Goal: Task Accomplishment & Management: Use online tool/utility

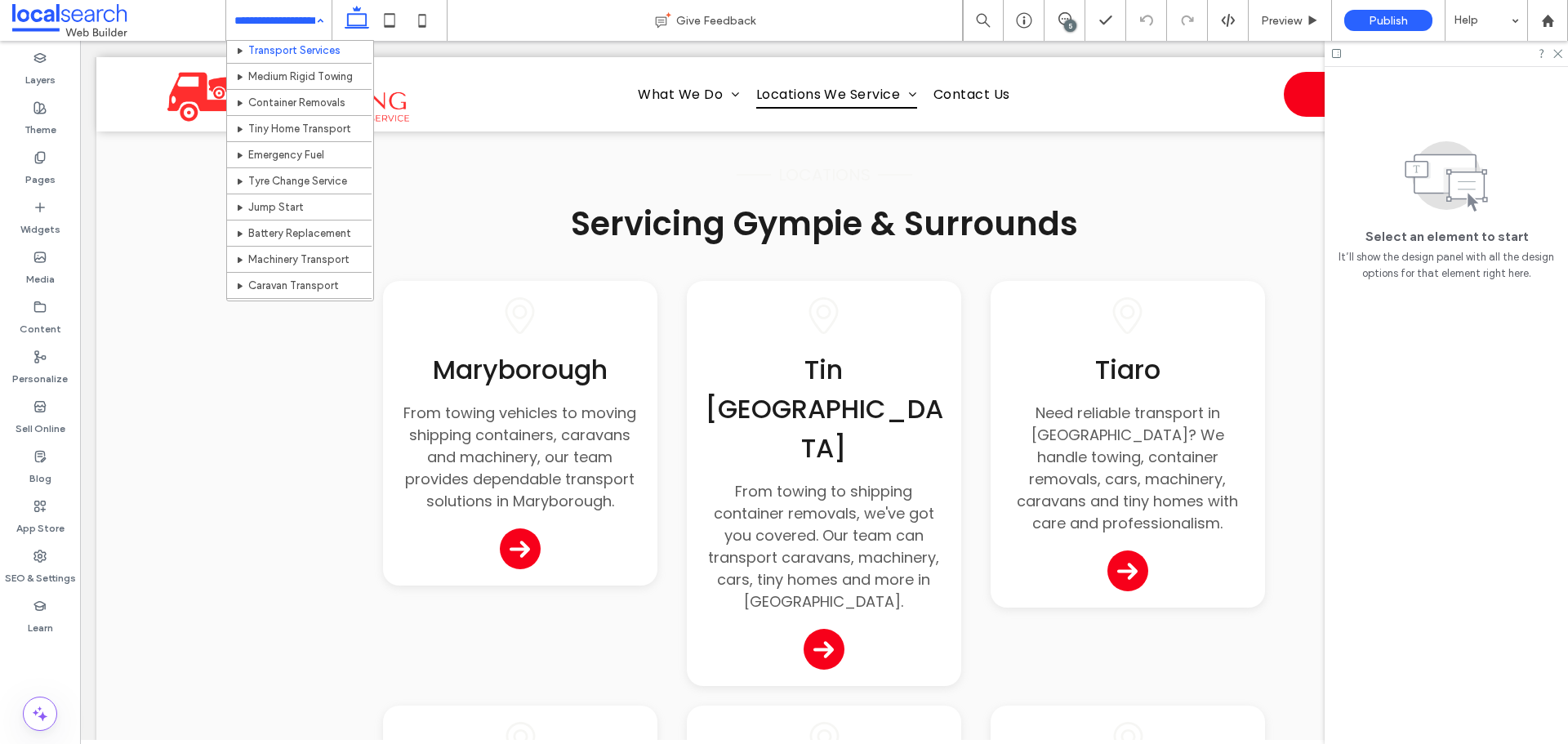
scroll to position [163, 0]
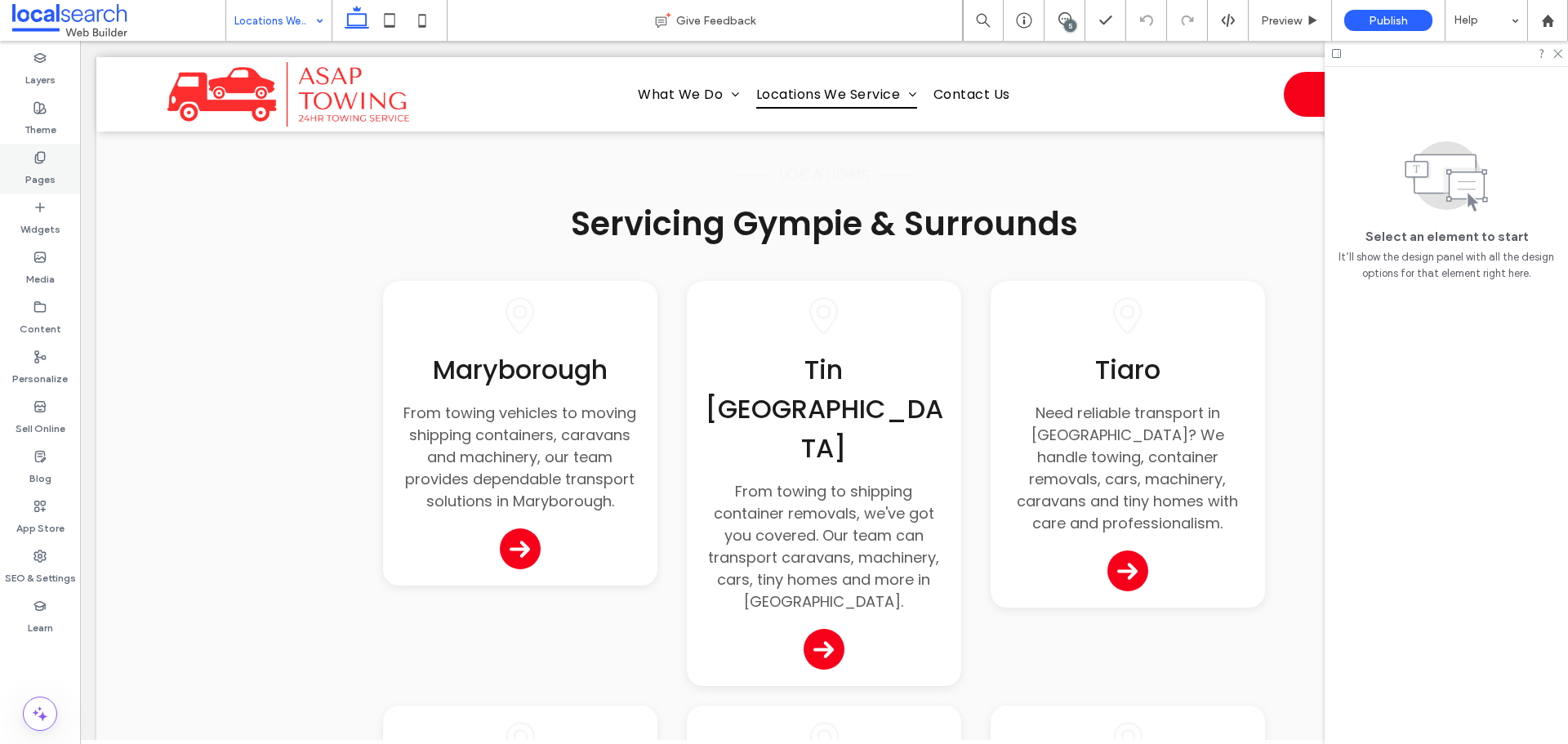
click at [58, 168] on div "Pages" at bounding box center [39, 168] width 80 height 50
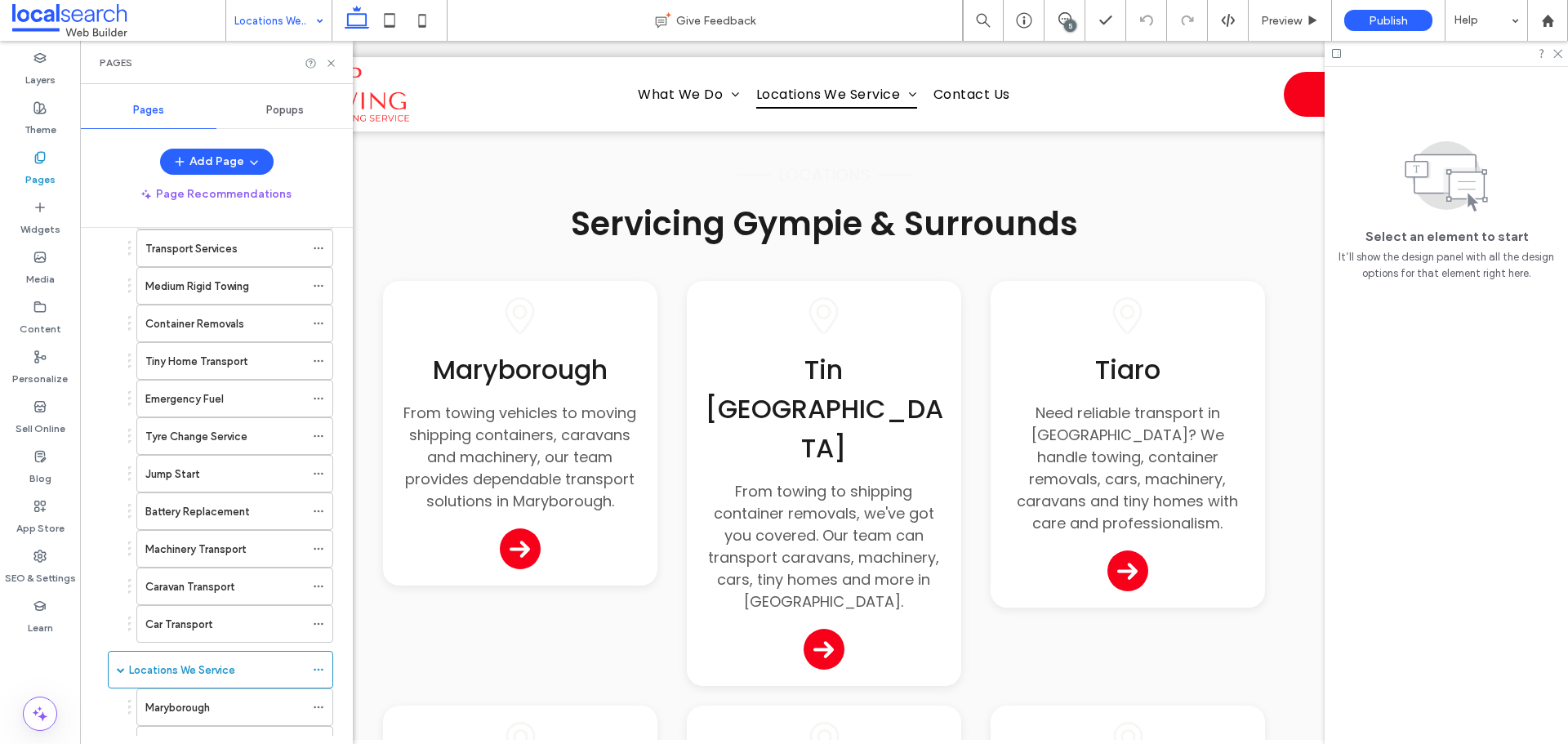
scroll to position [108, 0]
drag, startPoint x: 331, startPoint y: 63, endPoint x: 242, endPoint y: 1, distance: 108.5
click at [331, 63] on use at bounding box center [330, 62] width 6 height 6
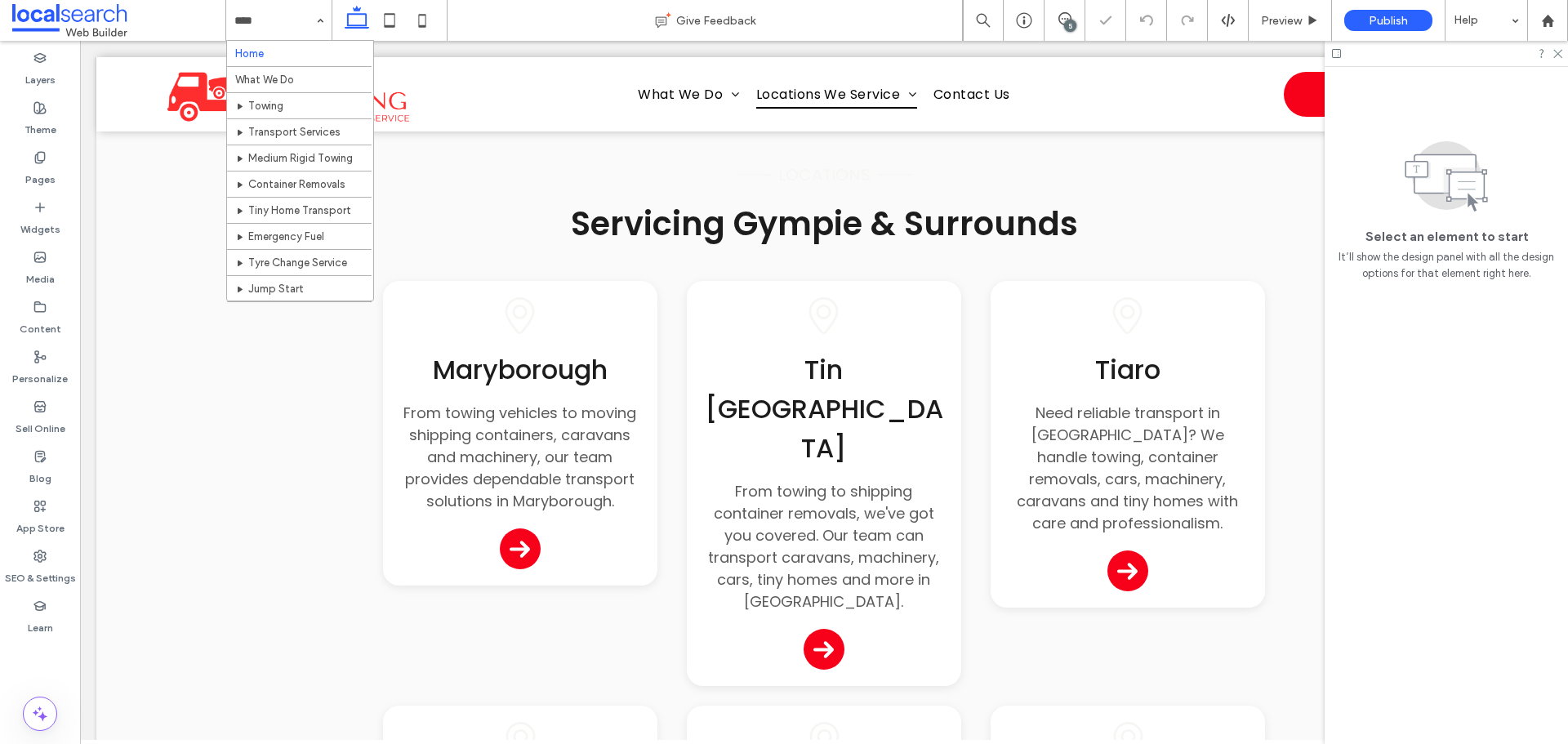
click at [283, 28] on input at bounding box center [274, 20] width 81 height 41
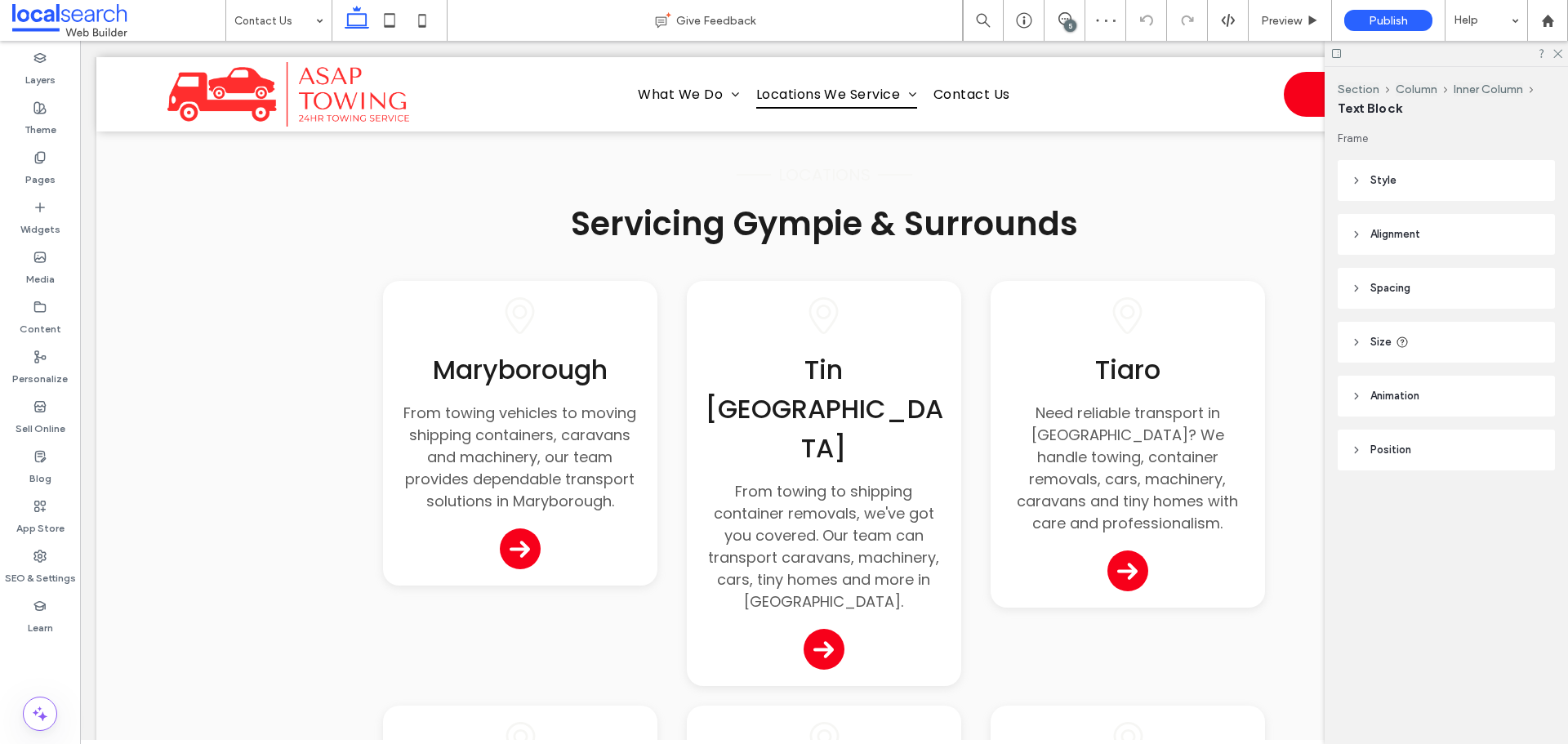
type input "*******"
type input "**"
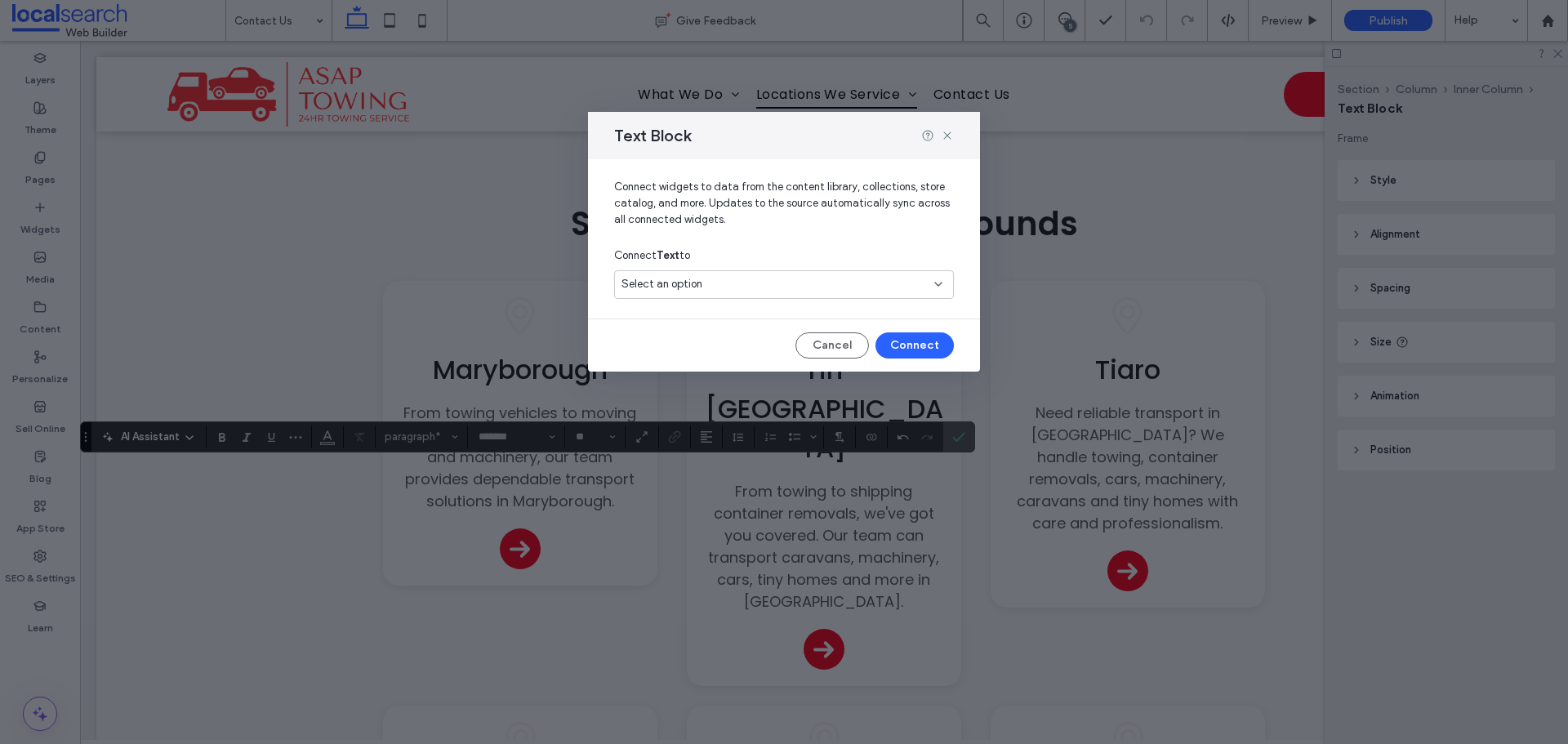
click at [655, 289] on span "Select an option" at bounding box center [662, 284] width 81 height 17
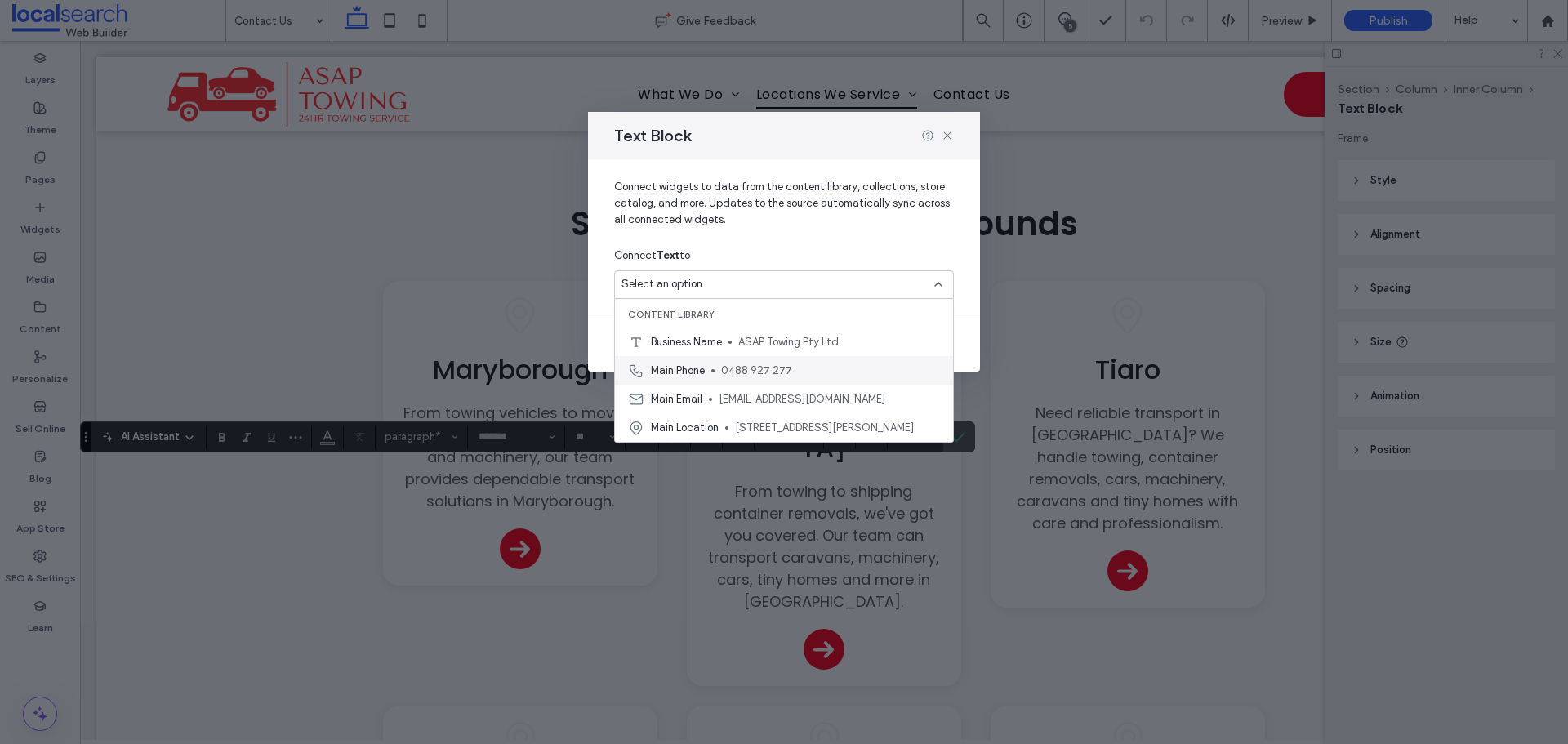
click at [669, 373] on span "Main Phone" at bounding box center [677, 371] width 53 height 17
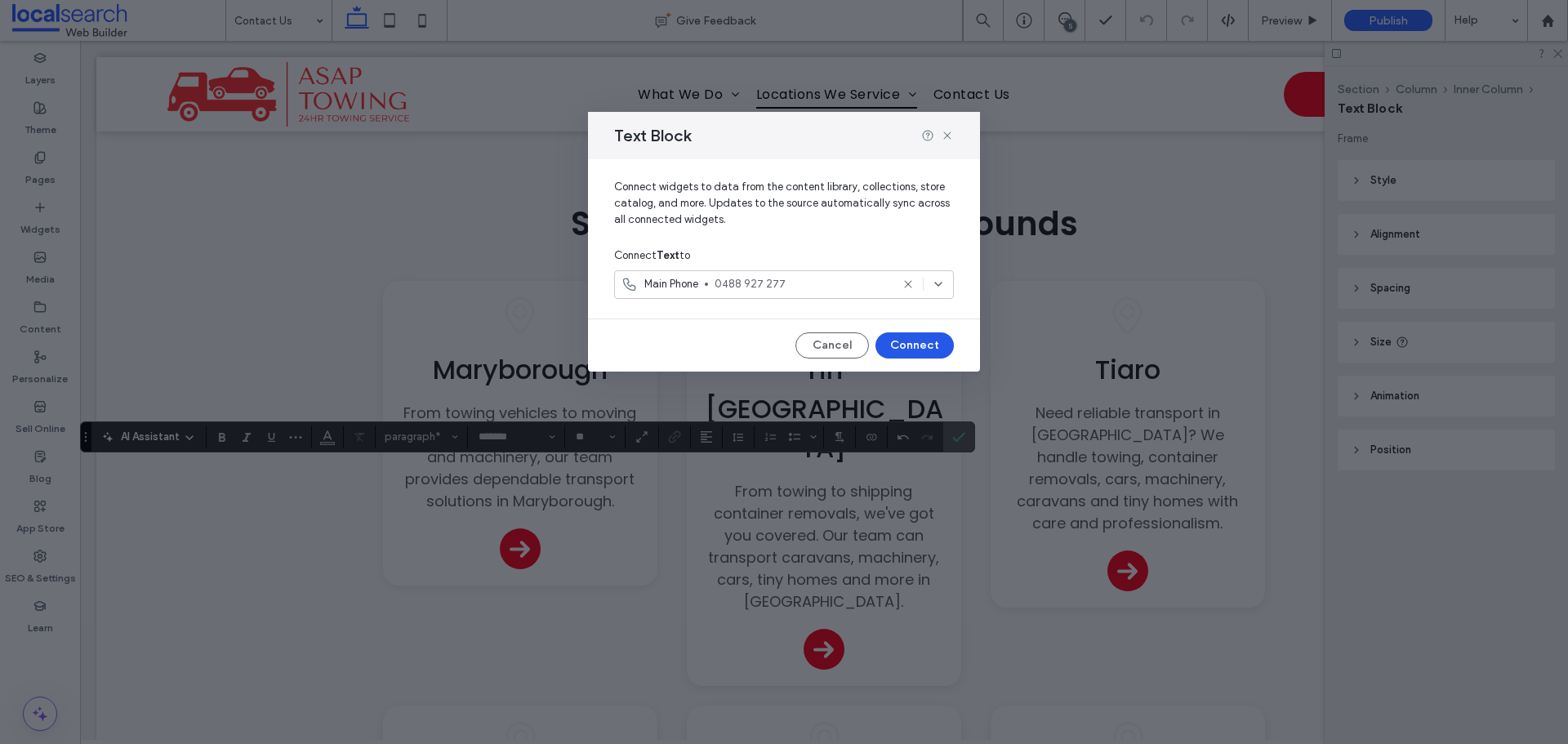
click at [883, 341] on button "Connect" at bounding box center [914, 346] width 78 height 26
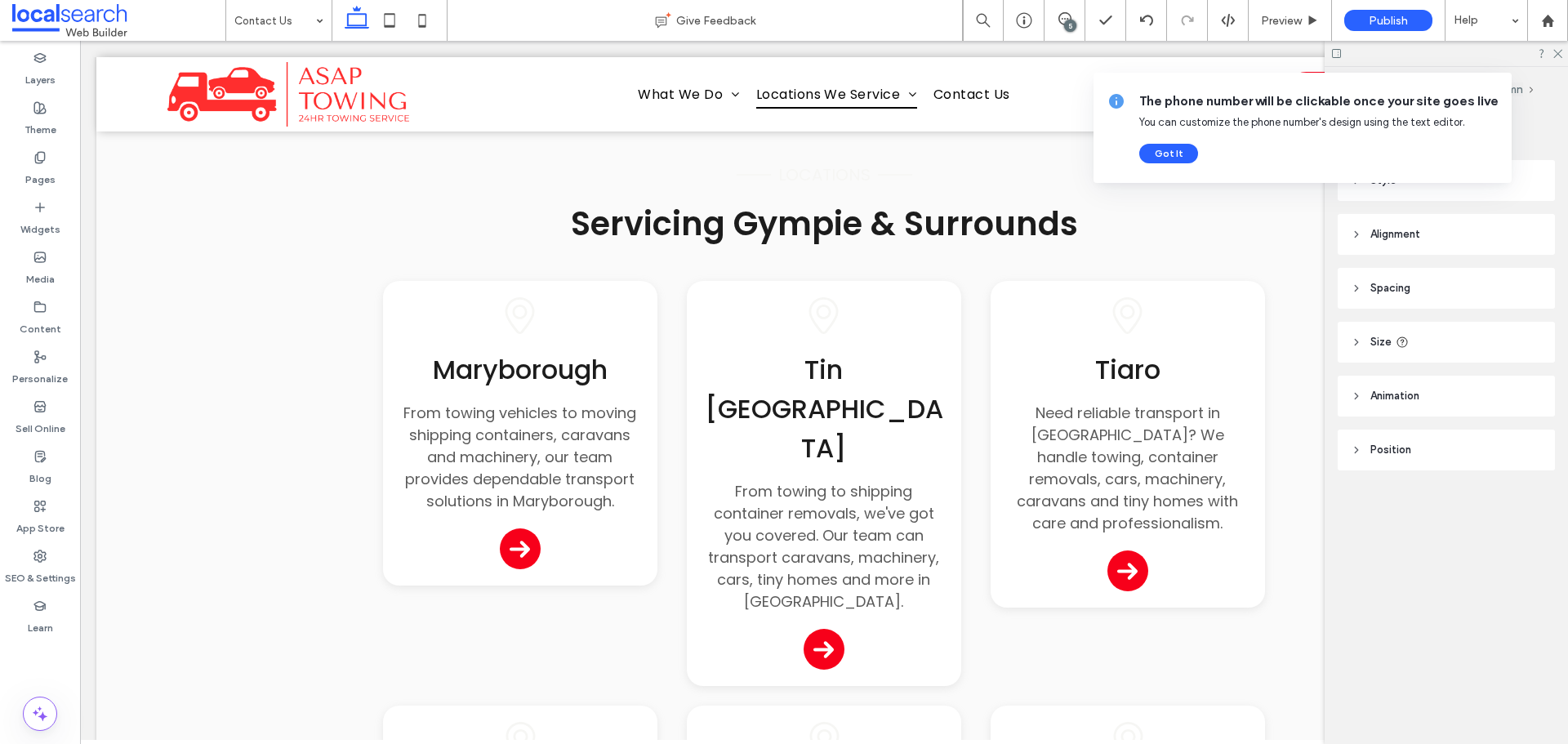
type input "*******"
type input "**"
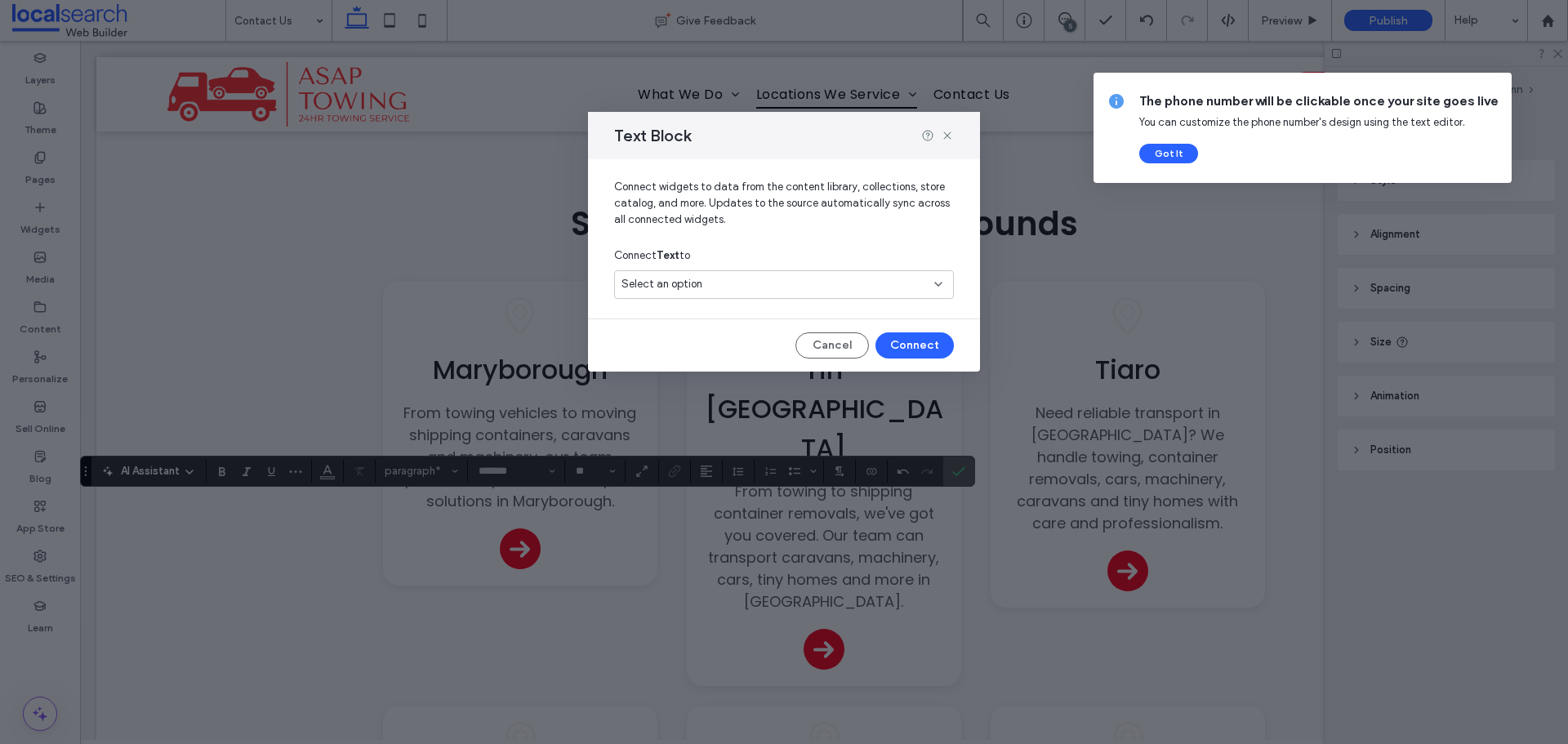
click at [686, 286] on span "Select an option" at bounding box center [662, 284] width 81 height 17
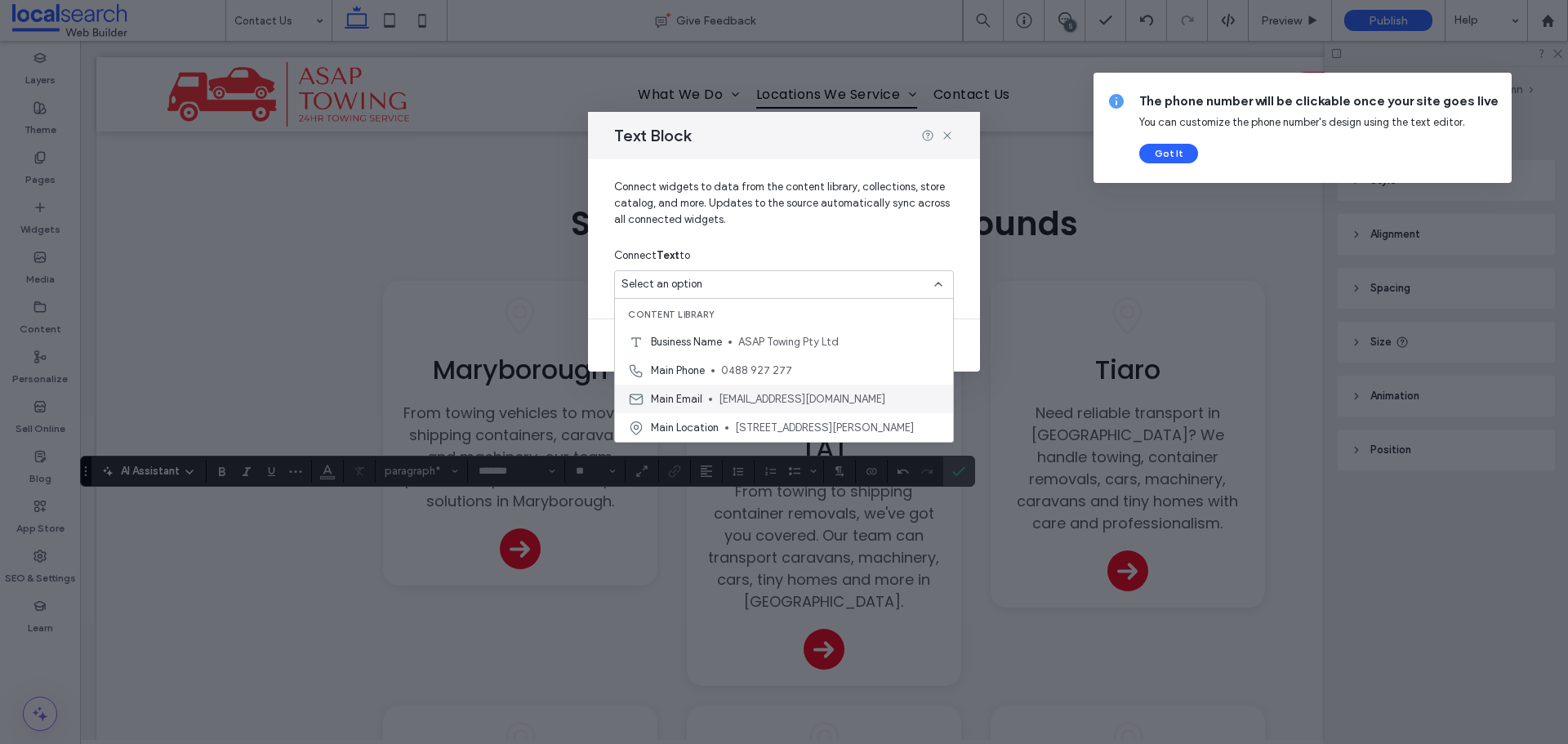
click at [701, 397] on span "Main Email" at bounding box center [676, 399] width 52 height 17
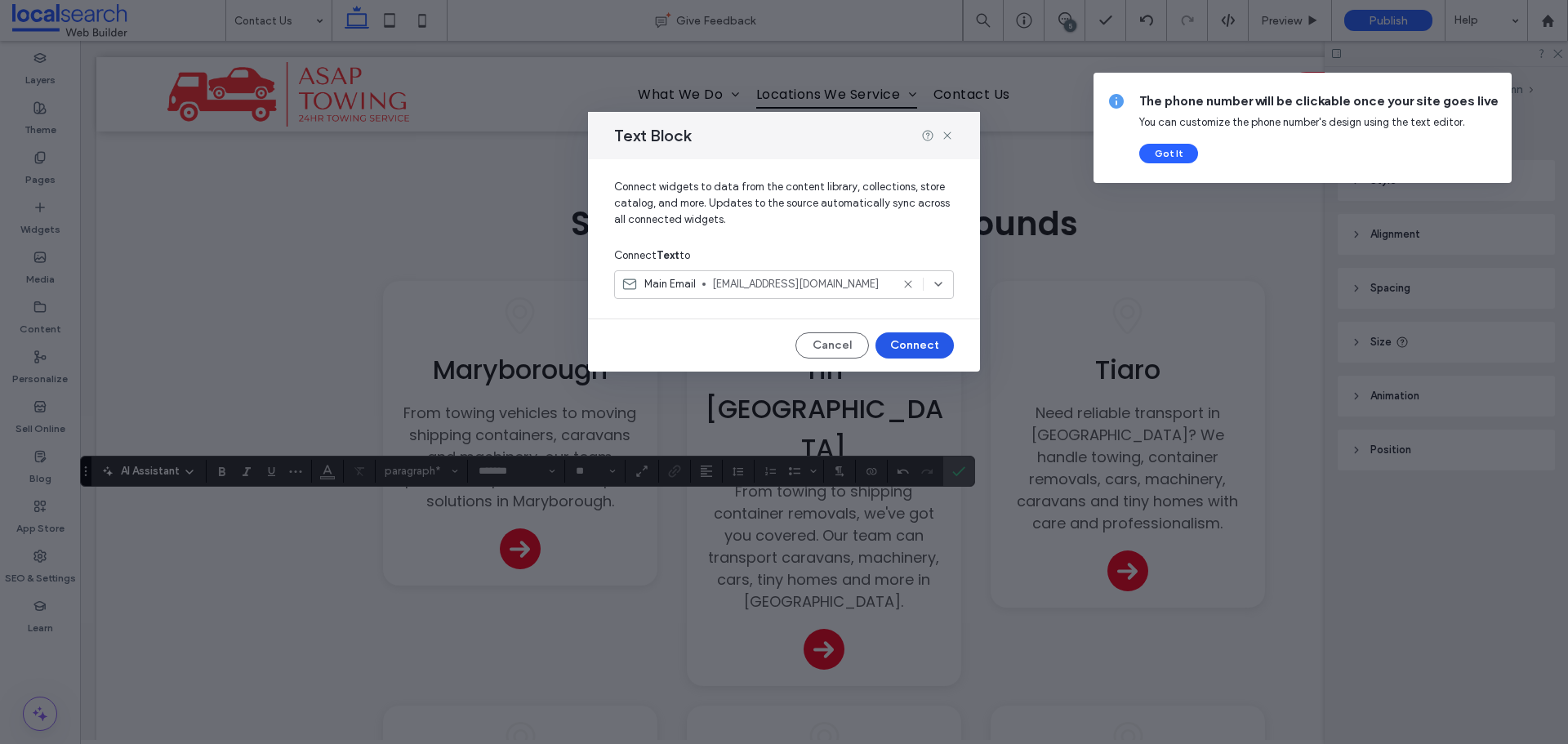
click at [934, 349] on button "Connect" at bounding box center [914, 346] width 78 height 26
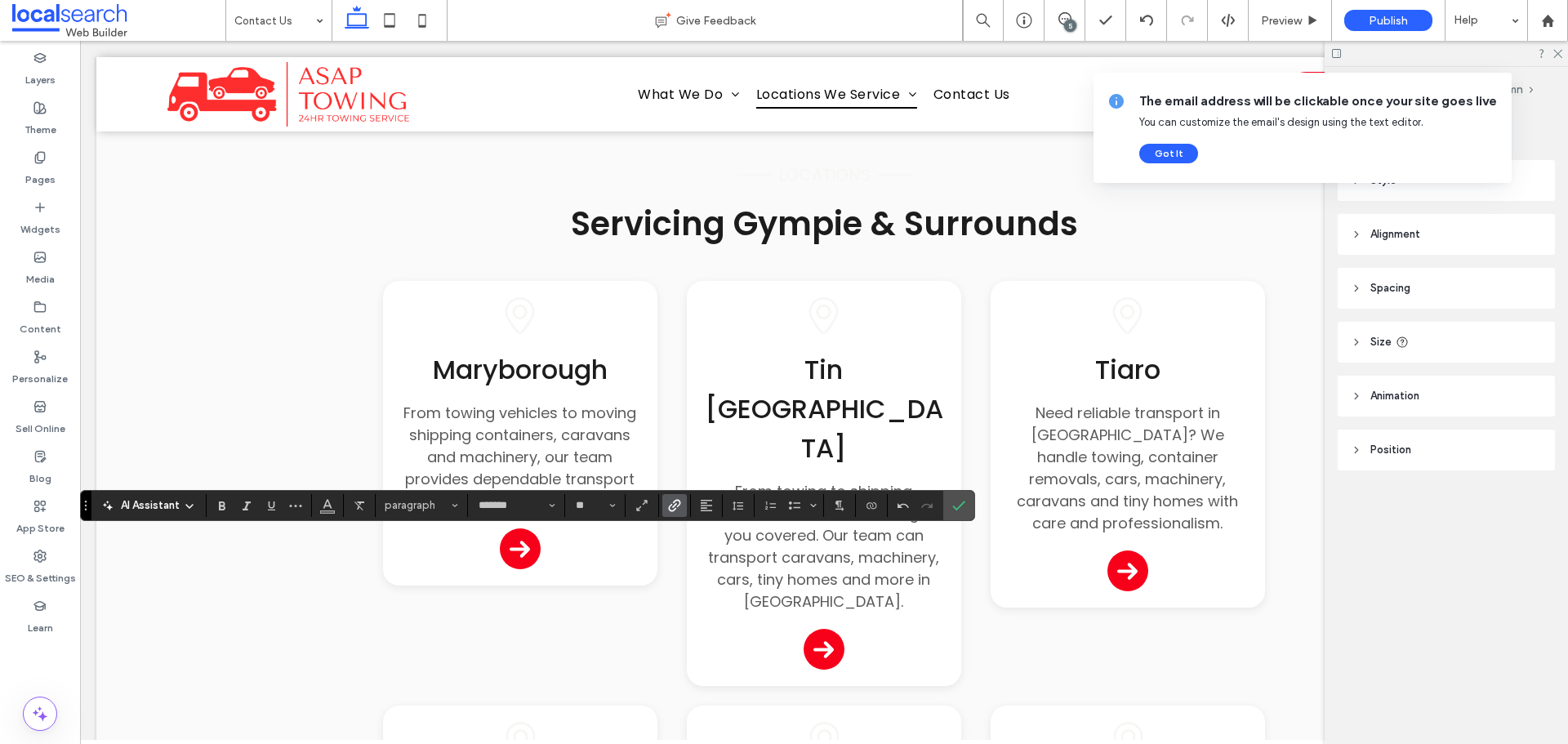
click at [678, 506] on use "Link" at bounding box center [675, 505] width 12 height 12
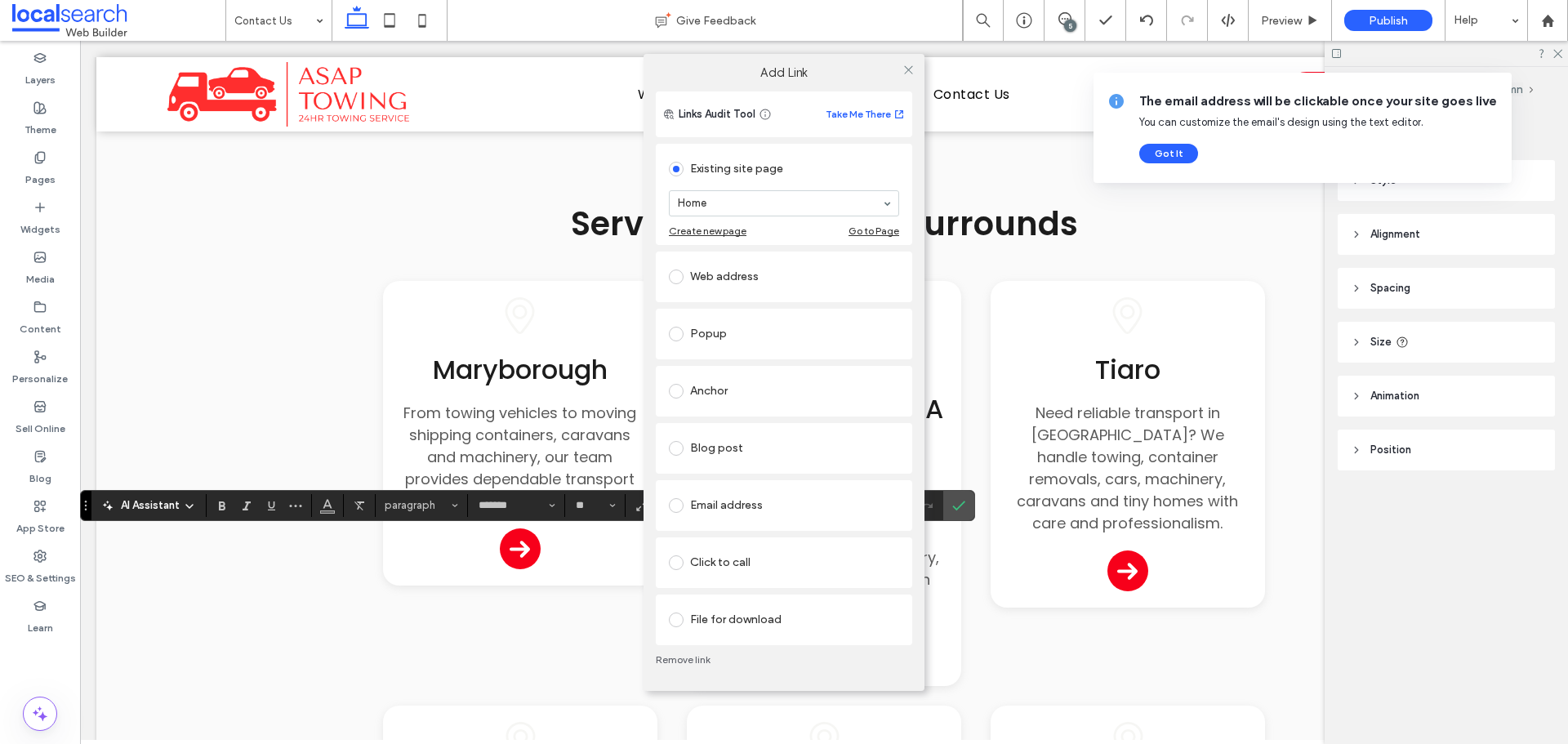
click at [709, 271] on div "Web address" at bounding box center [784, 277] width 231 height 26
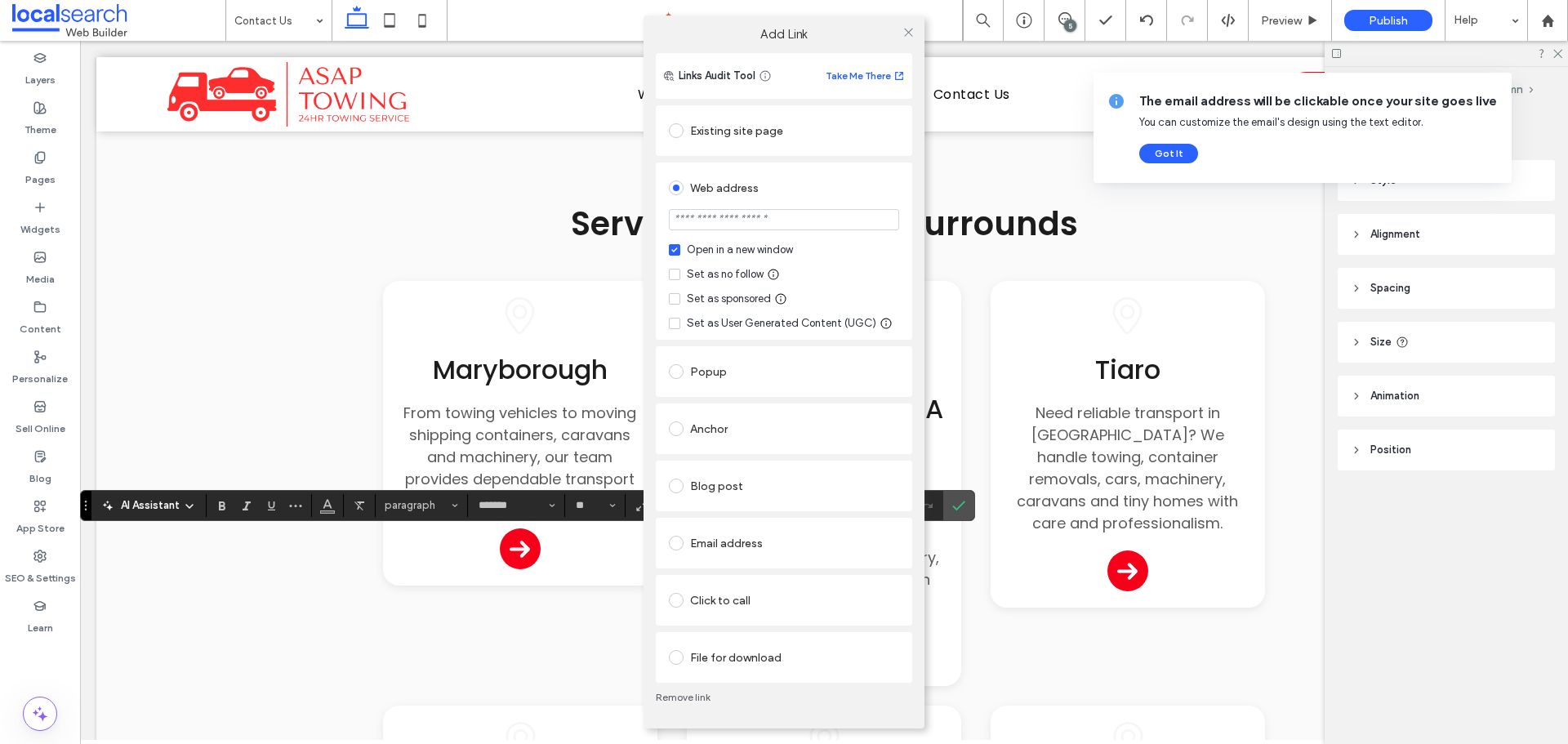
click at [711, 300] on div "Set as sponsored" at bounding box center [729, 299] width 84 height 17
click at [713, 275] on div "Set as no follow" at bounding box center [725, 275] width 77 height 17
click at [708, 291] on div "Set as sponsored" at bounding box center [729, 299] width 84 height 17
click at [730, 218] on input "url" at bounding box center [784, 219] width 231 height 21
paste input "**********"
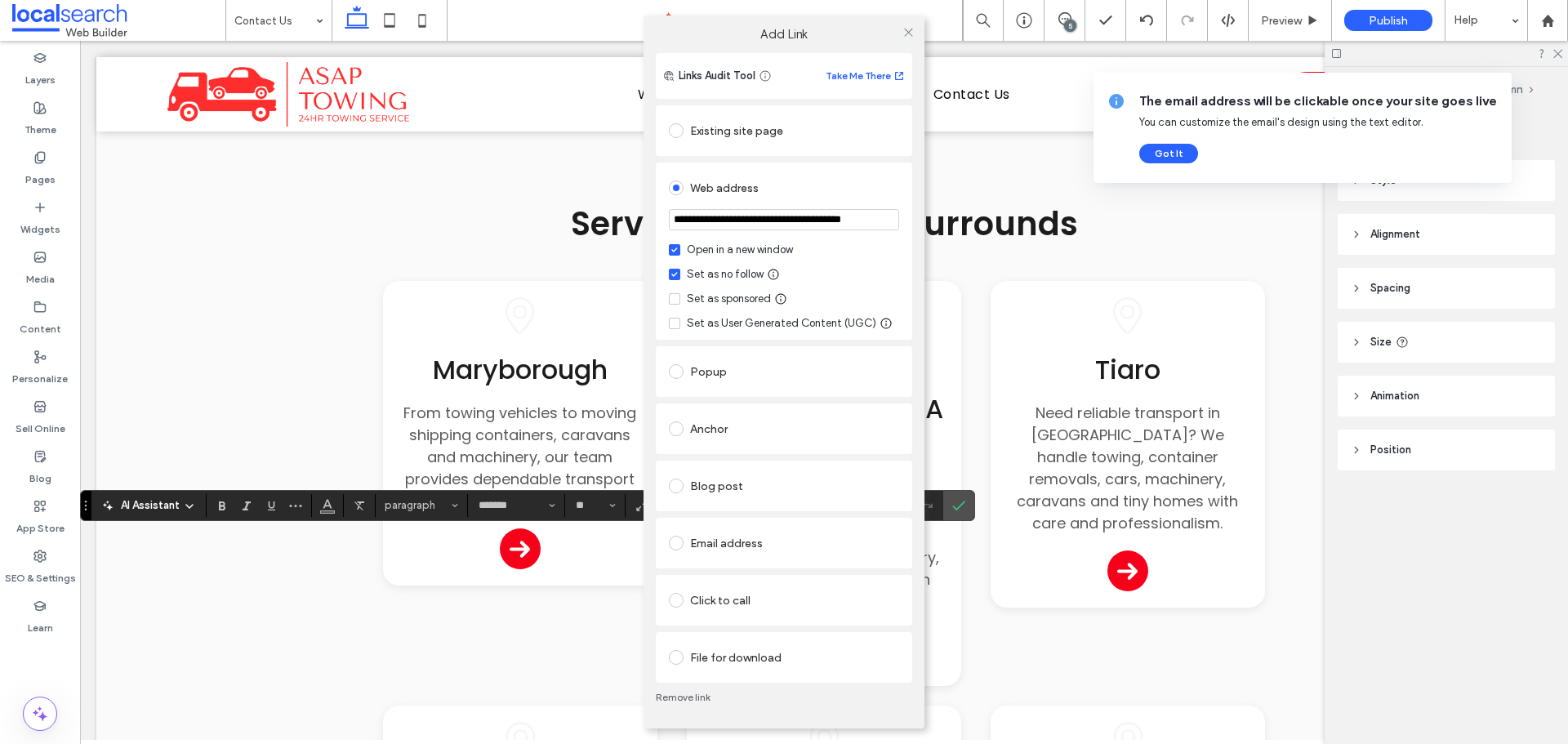
scroll to position [0, 41]
type input "**********"
click at [806, 213] on input "**********" at bounding box center [784, 219] width 231 height 22
click at [910, 36] on icon at bounding box center [909, 32] width 12 height 12
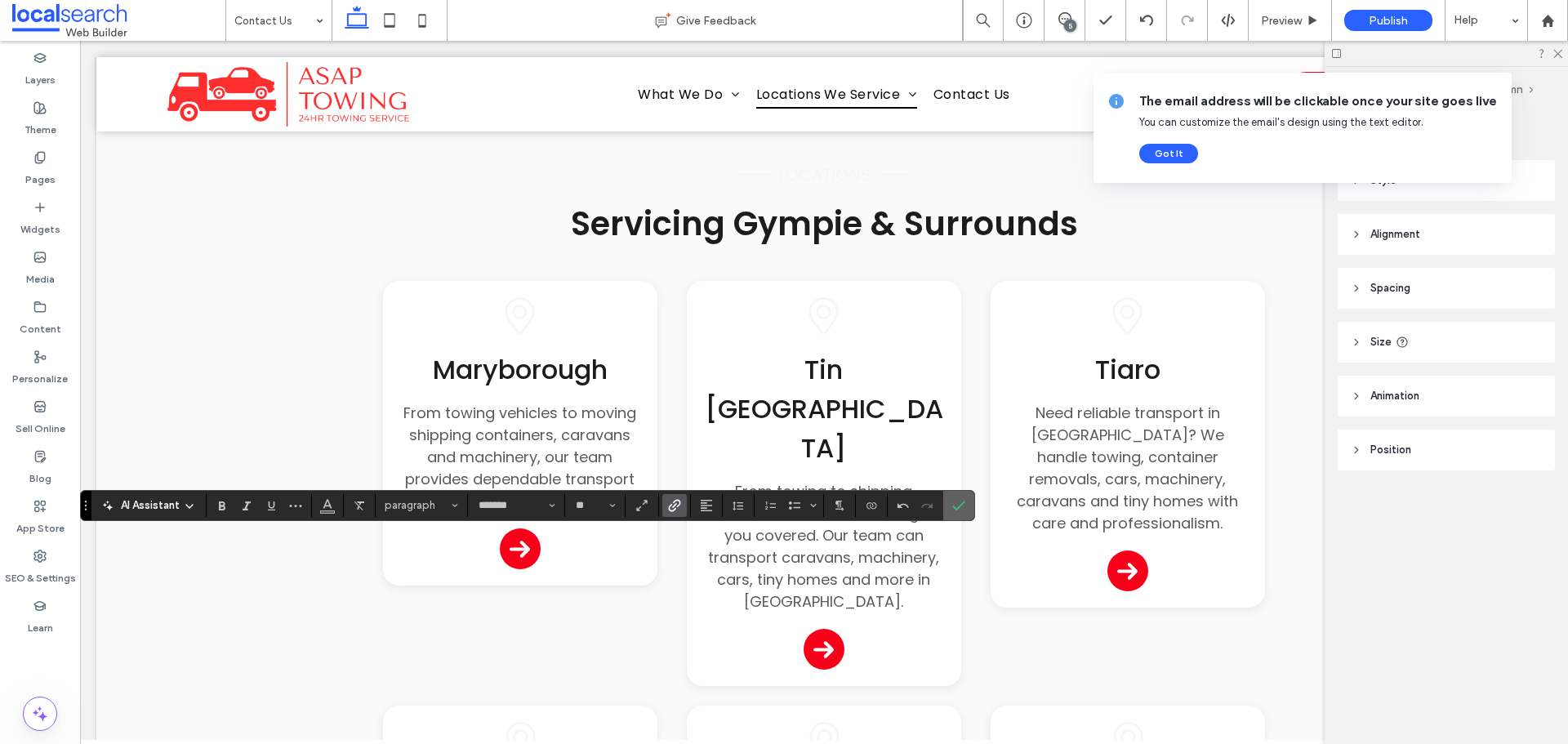
click at [965, 506] on icon "Confirm" at bounding box center [959, 505] width 13 height 13
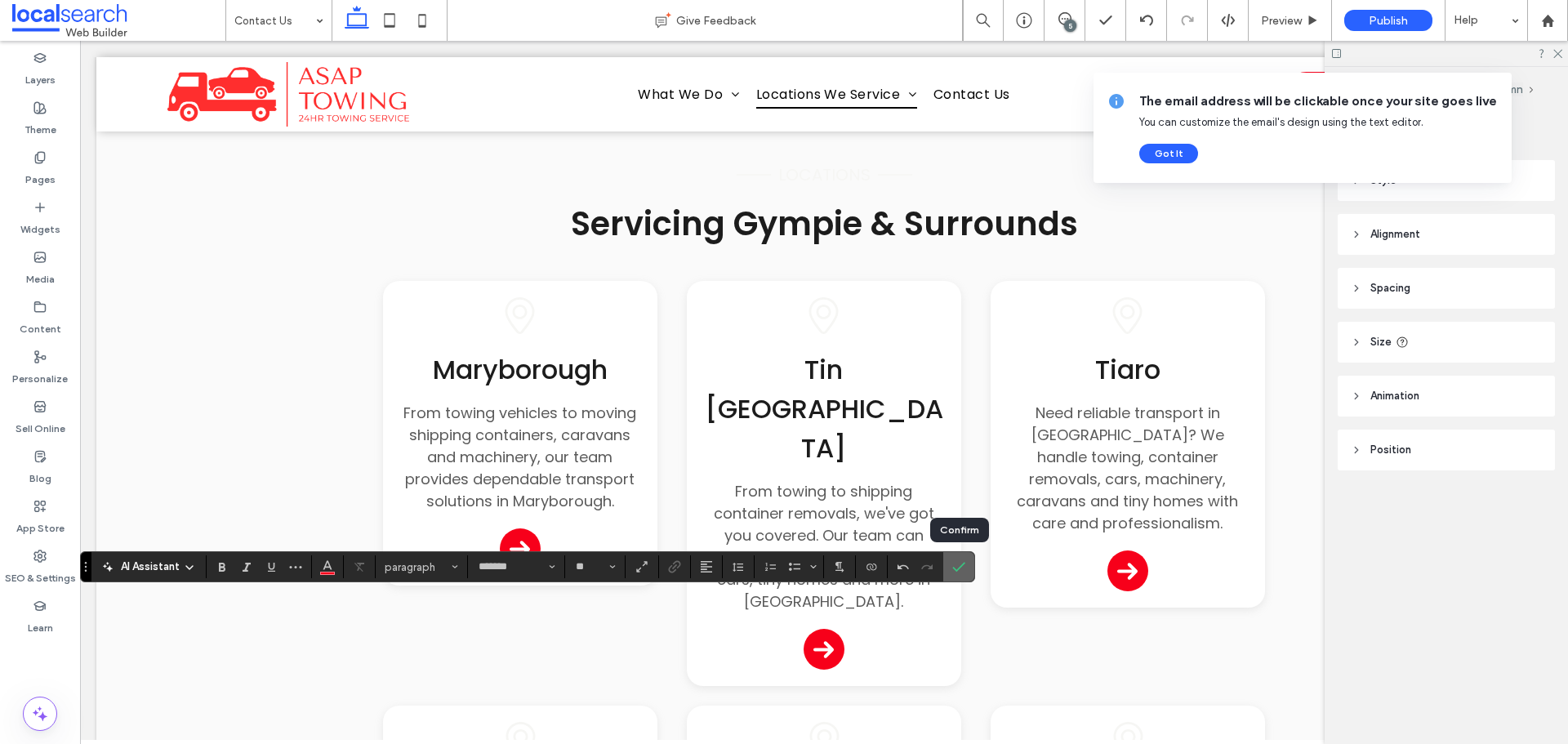
click at [953, 560] on span "Confirm" at bounding box center [956, 568] width 7 height 30
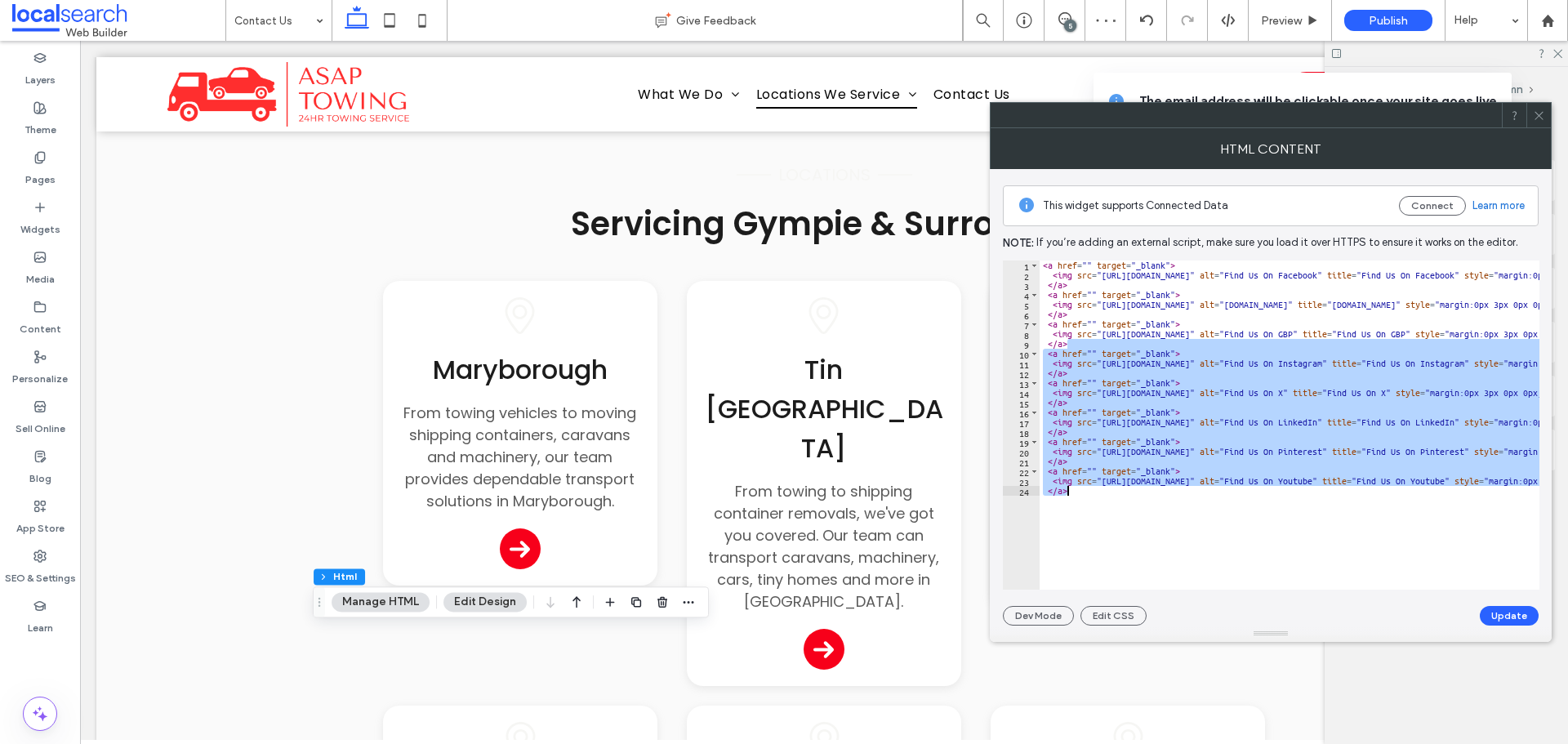
drag, startPoint x: 1100, startPoint y: 342, endPoint x: 1198, endPoint y: 530, distance: 212.0
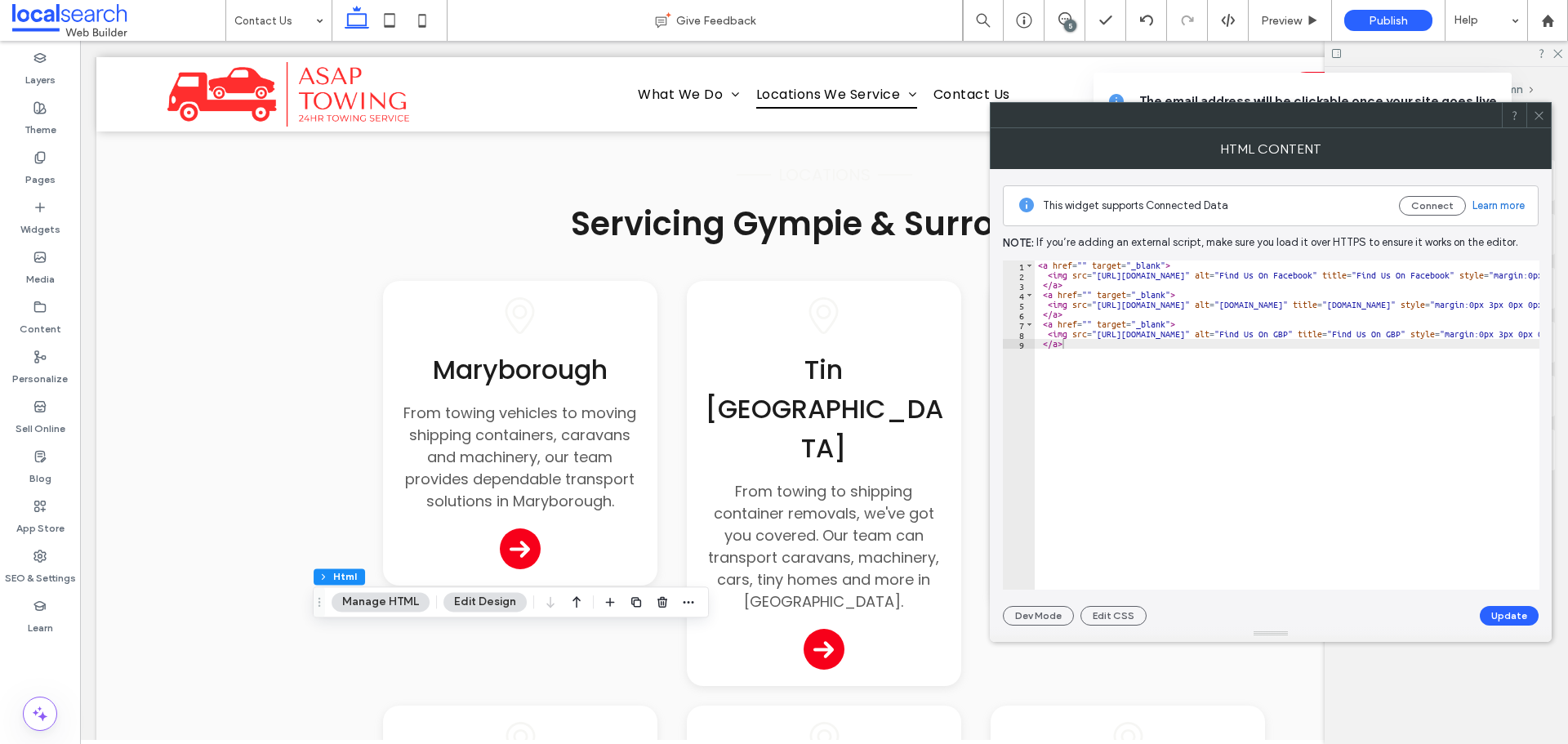
click at [1082, 266] on div "< a href = "" target = "_blank" > < img src = "https://www.localsearch.com.au/r…" at bounding box center [1287, 425] width 505 height 329
paste textarea "**********"
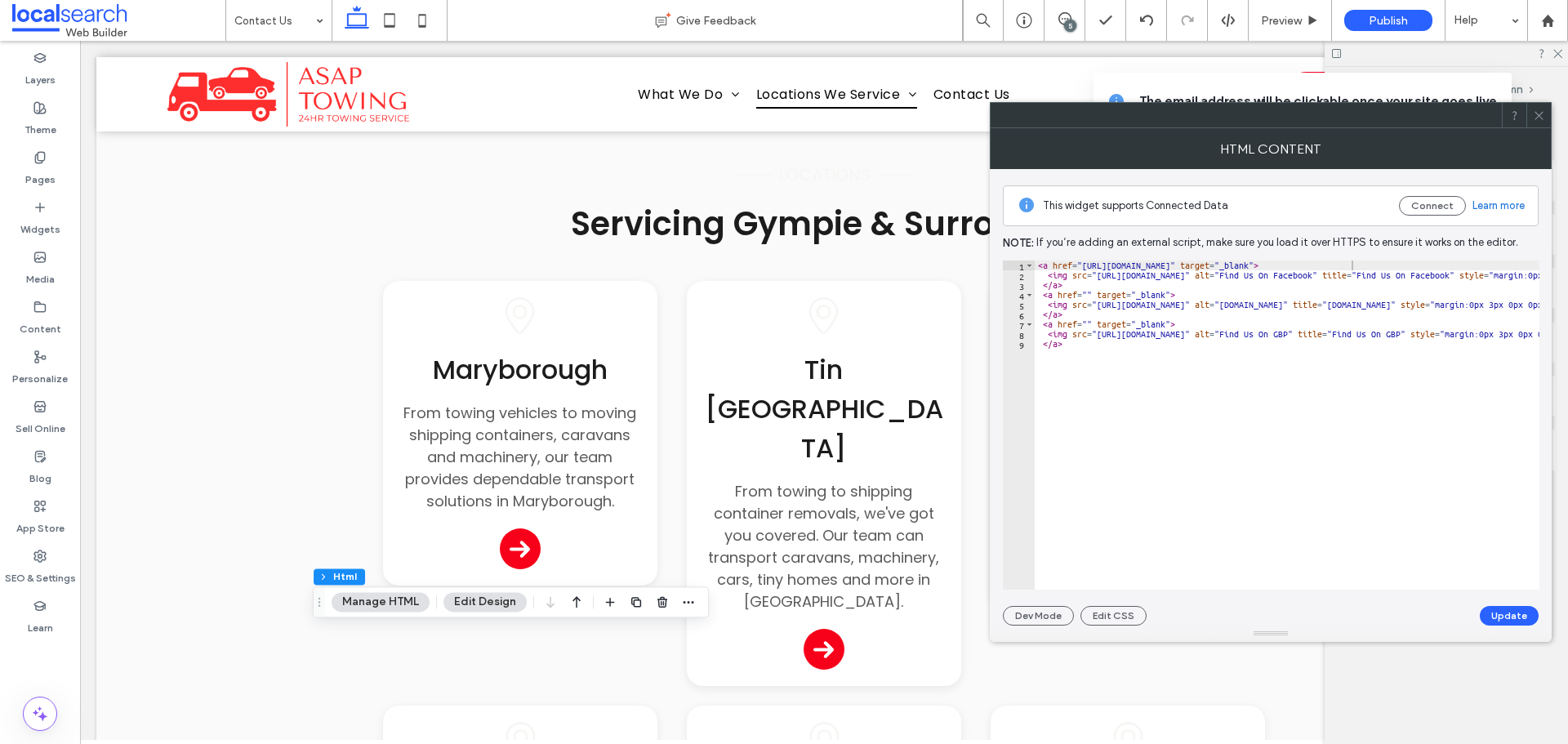
paste textarea "**********"
type textarea "**********"
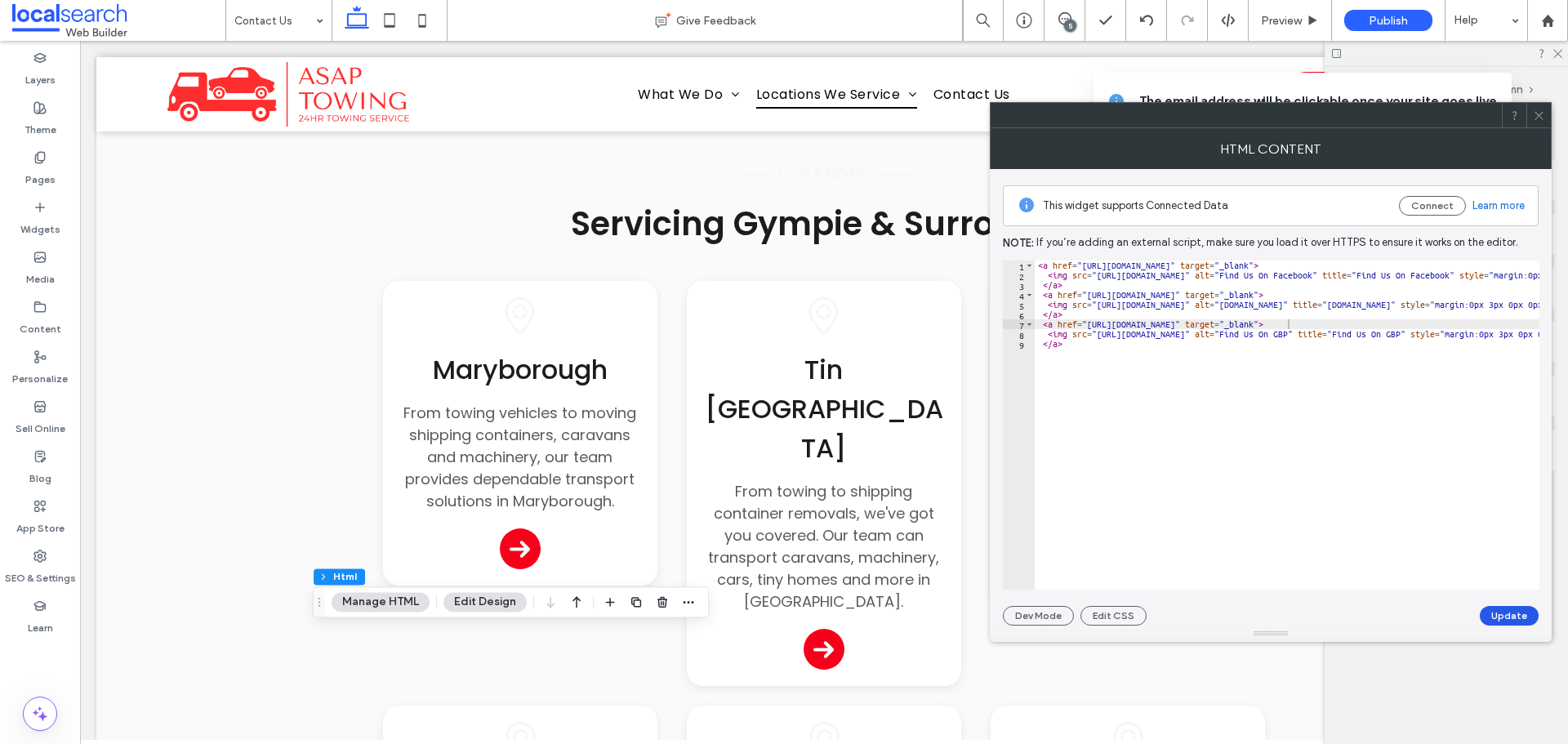
click at [1500, 616] on button "Update" at bounding box center [1509, 616] width 59 height 19
click at [1542, 112] on icon at bounding box center [1539, 116] width 12 height 12
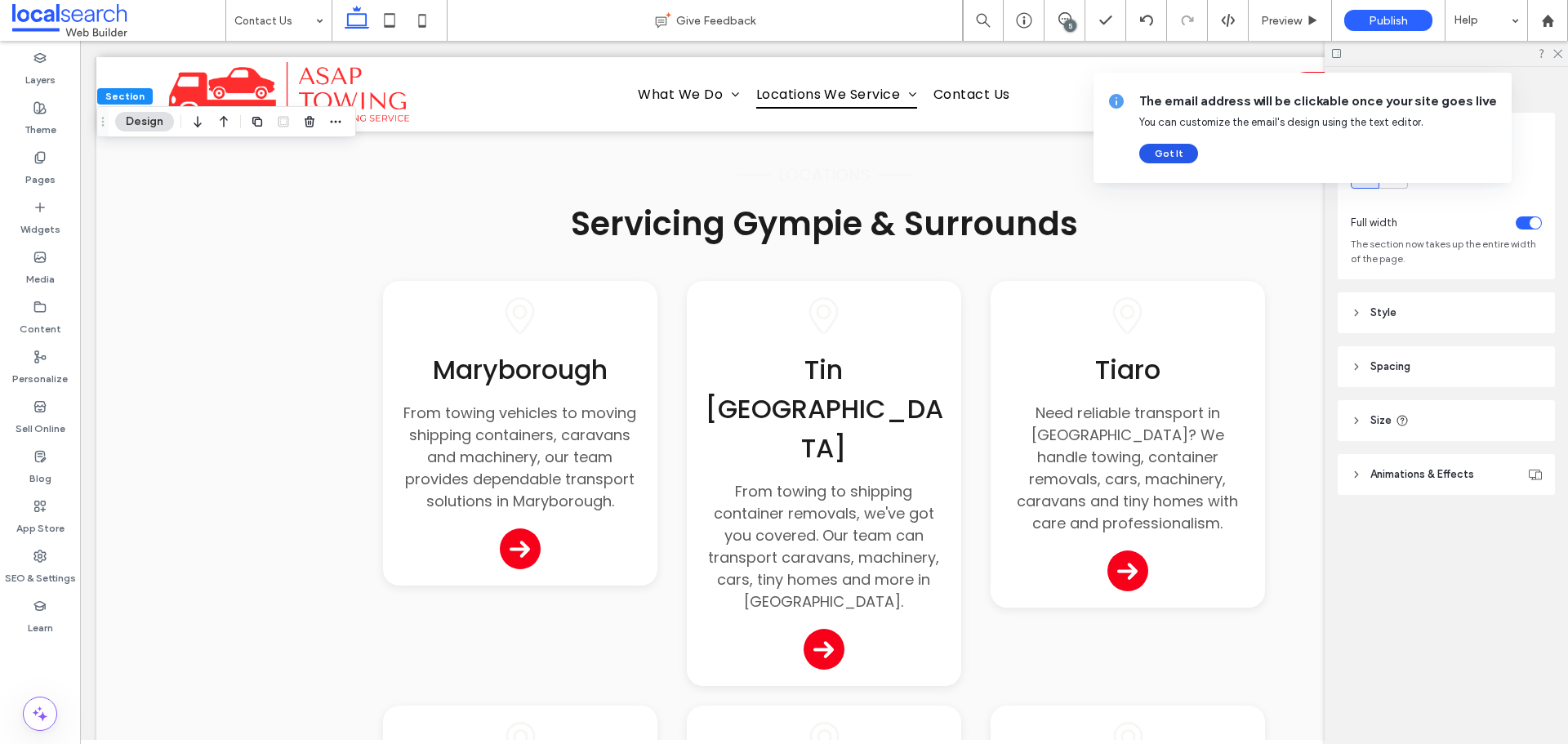
click at [1159, 160] on button "Got It" at bounding box center [1168, 154] width 59 height 19
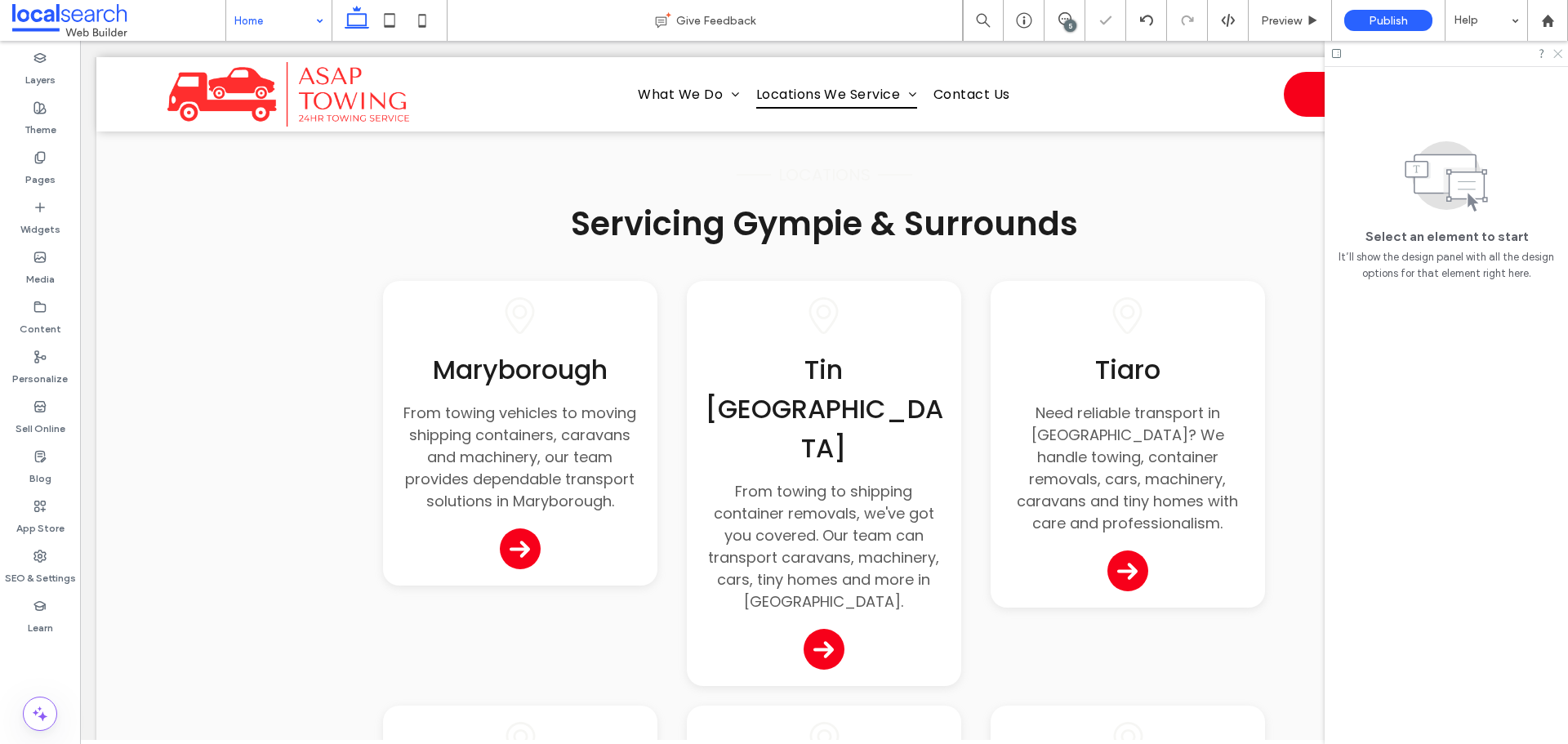
click at [1558, 54] on use at bounding box center [1557, 54] width 9 height 9
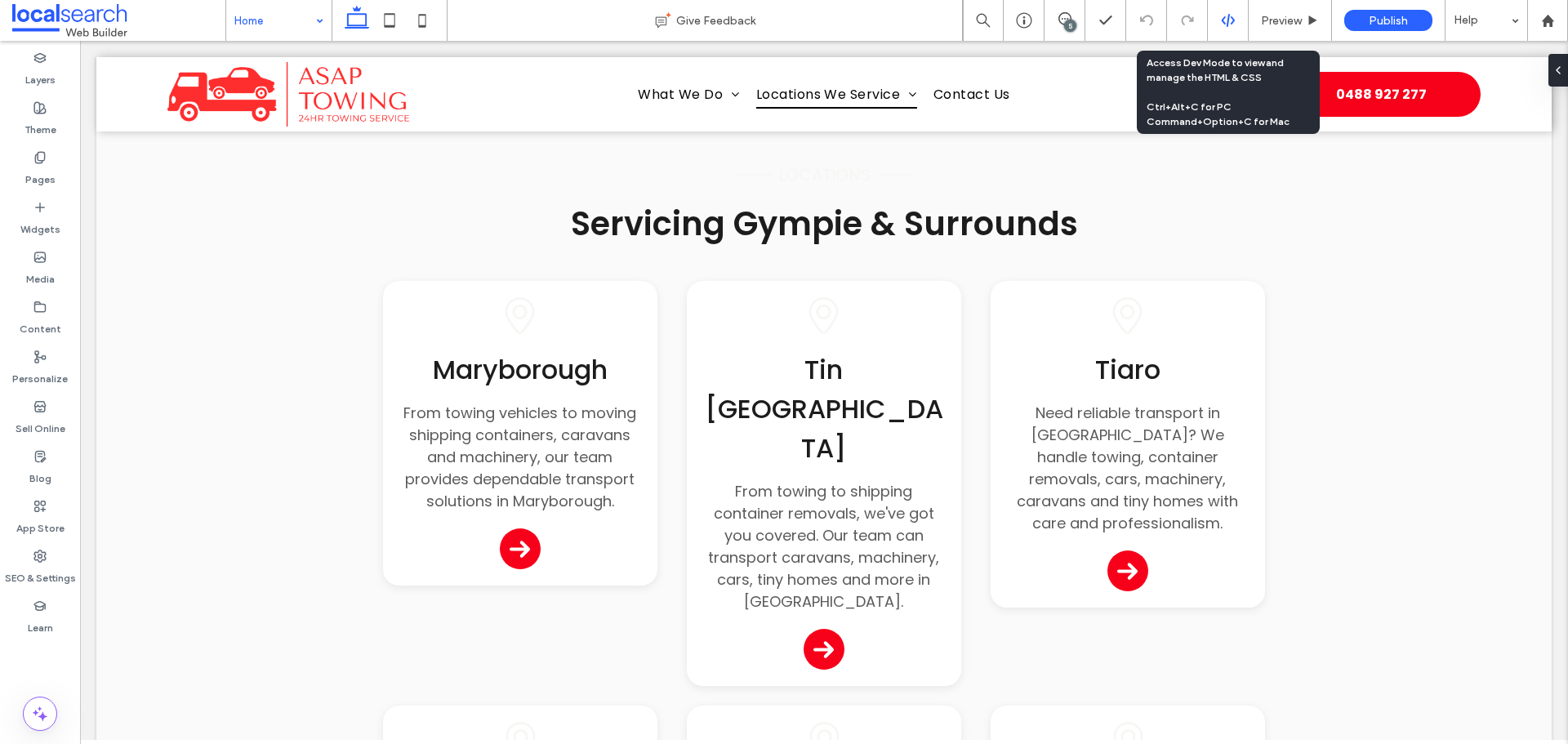
click at [1230, 20] on icon at bounding box center [1228, 20] width 15 height 15
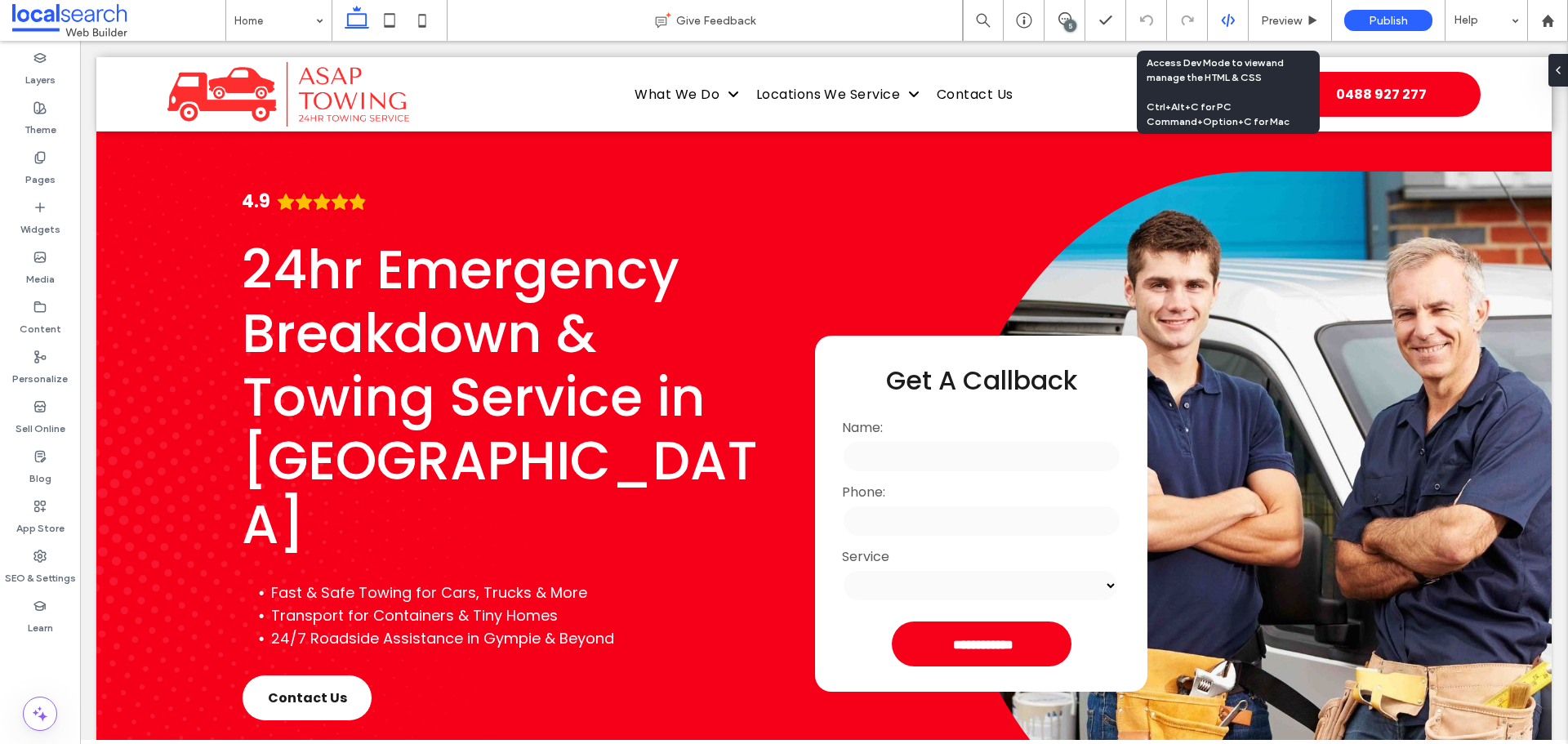
click at [1224, 25] on icon at bounding box center [1228, 20] width 15 height 15
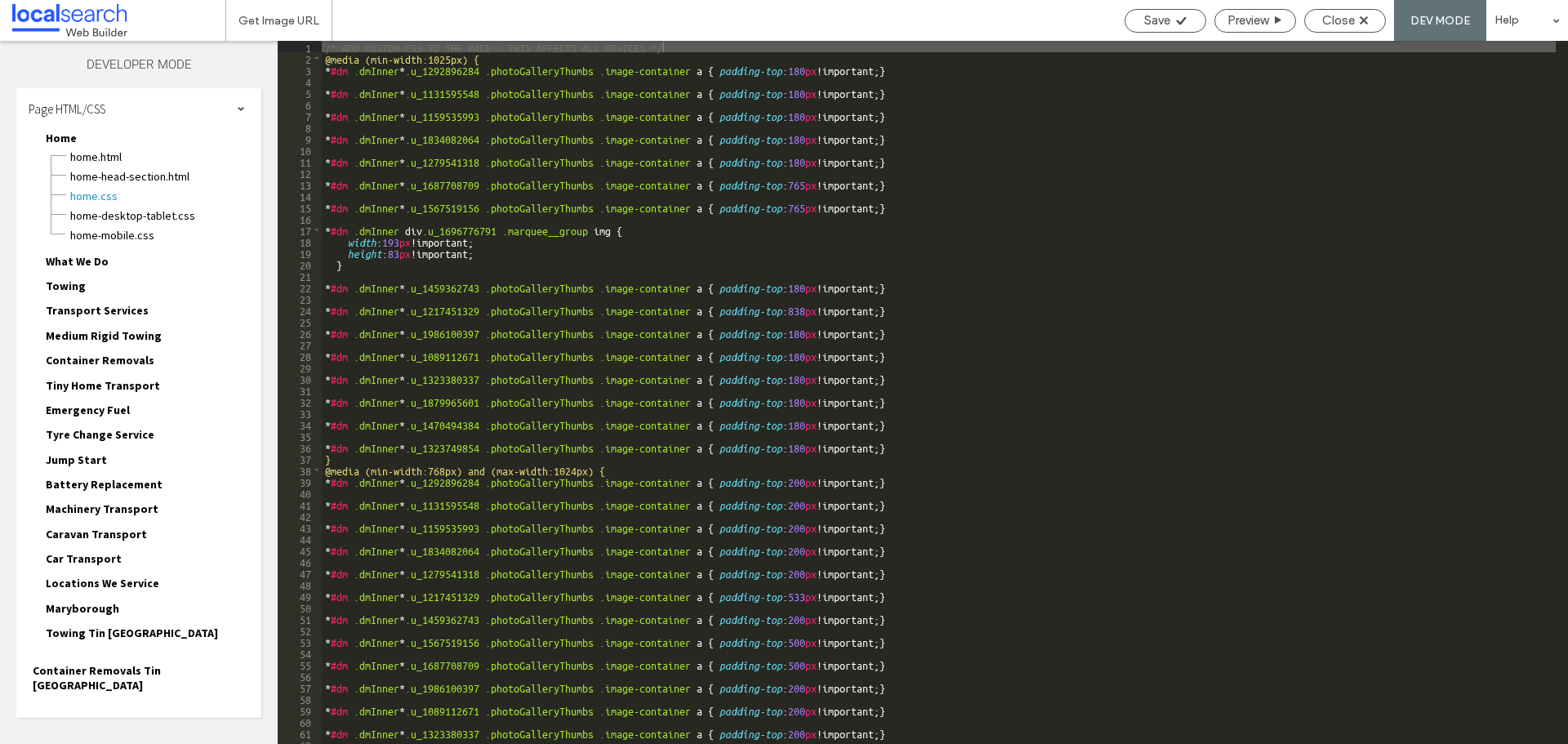
scroll to position [477, 0]
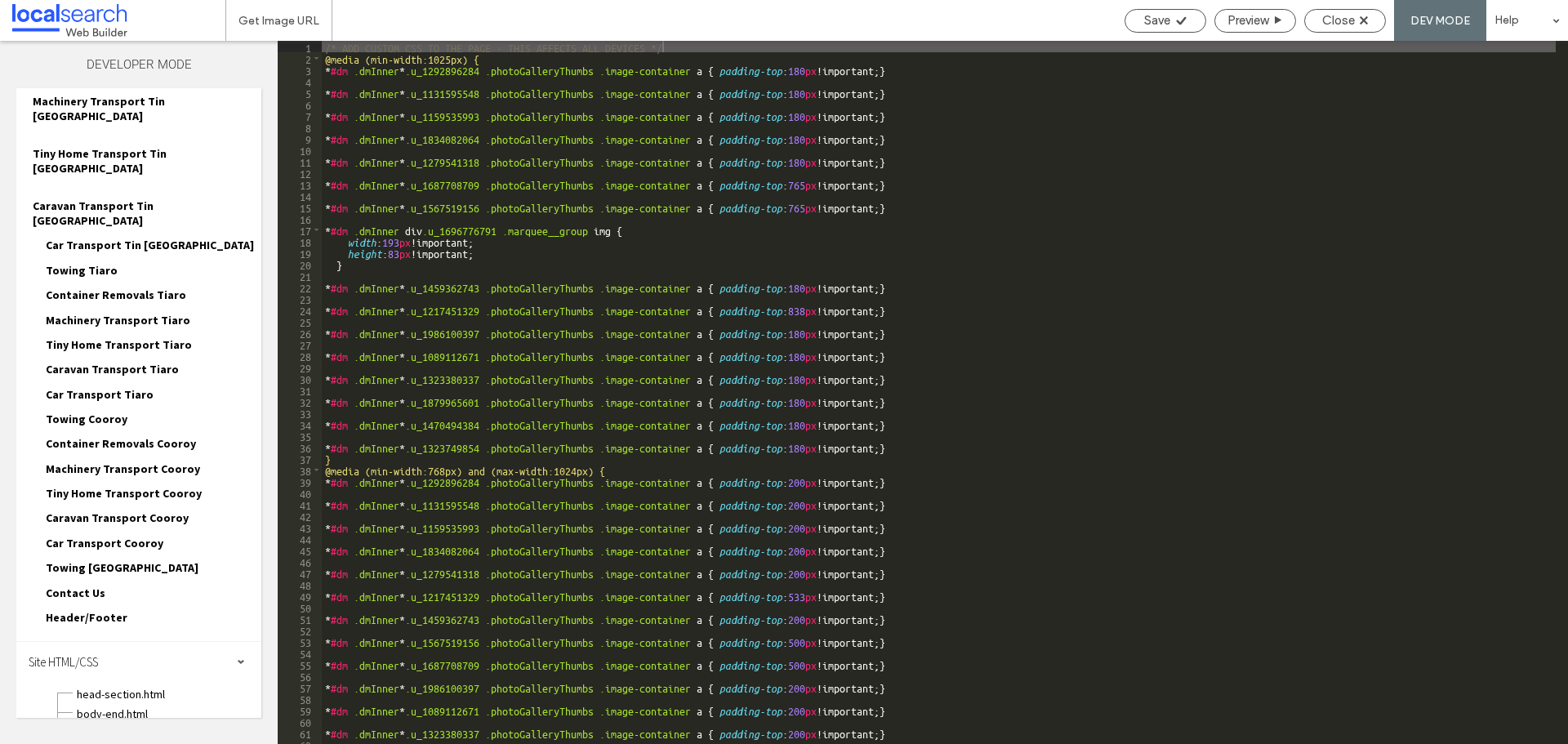
scroll to position [625, 0]
click at [146, 723] on span "site.css" at bounding box center [168, 731] width 185 height 17
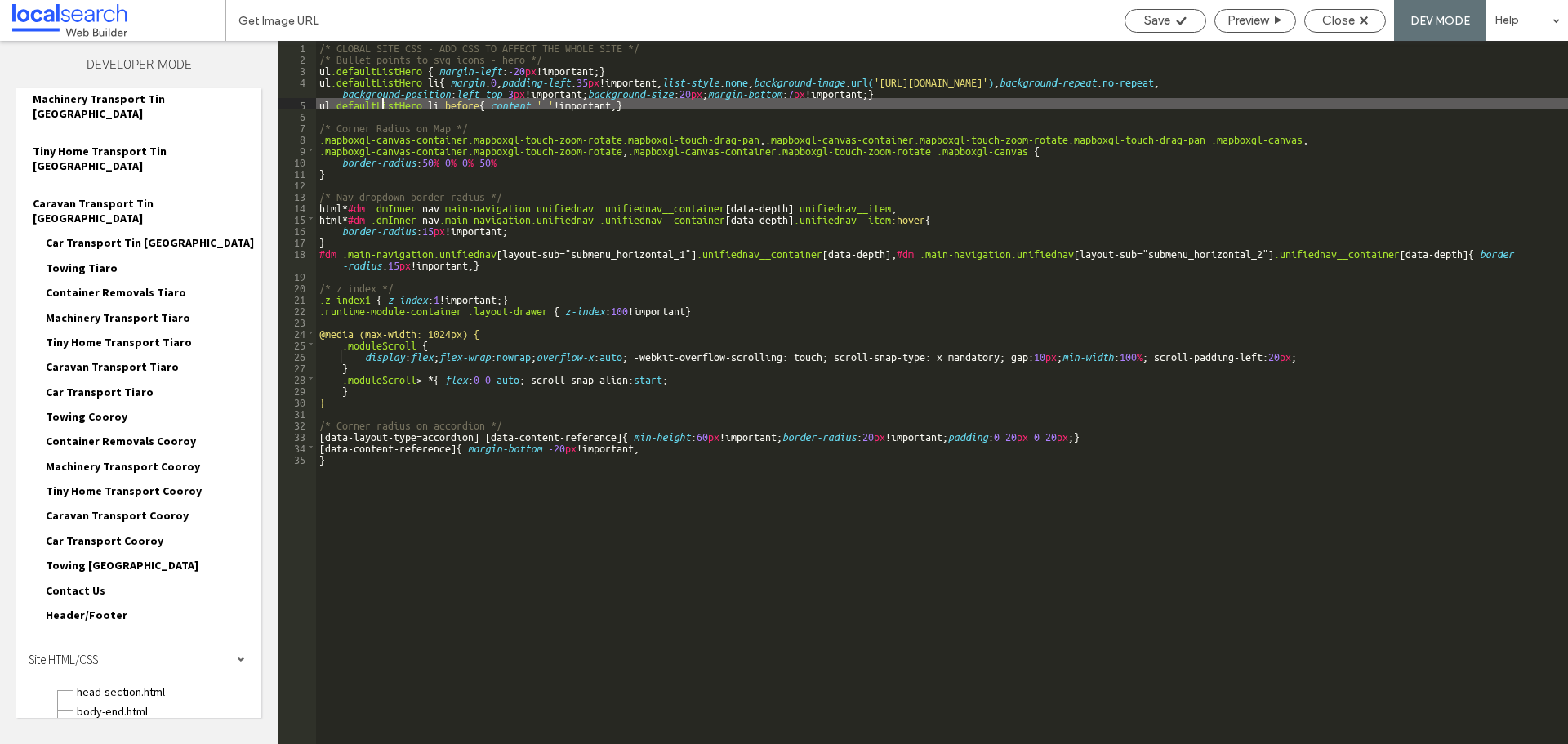
click at [383, 109] on div "/* GLOBAL SITE CSS - ADD CSS TO AFFECT THE WHOLE SITE */ /* Bullet points to sv…" at bounding box center [942, 404] width 1252 height 726
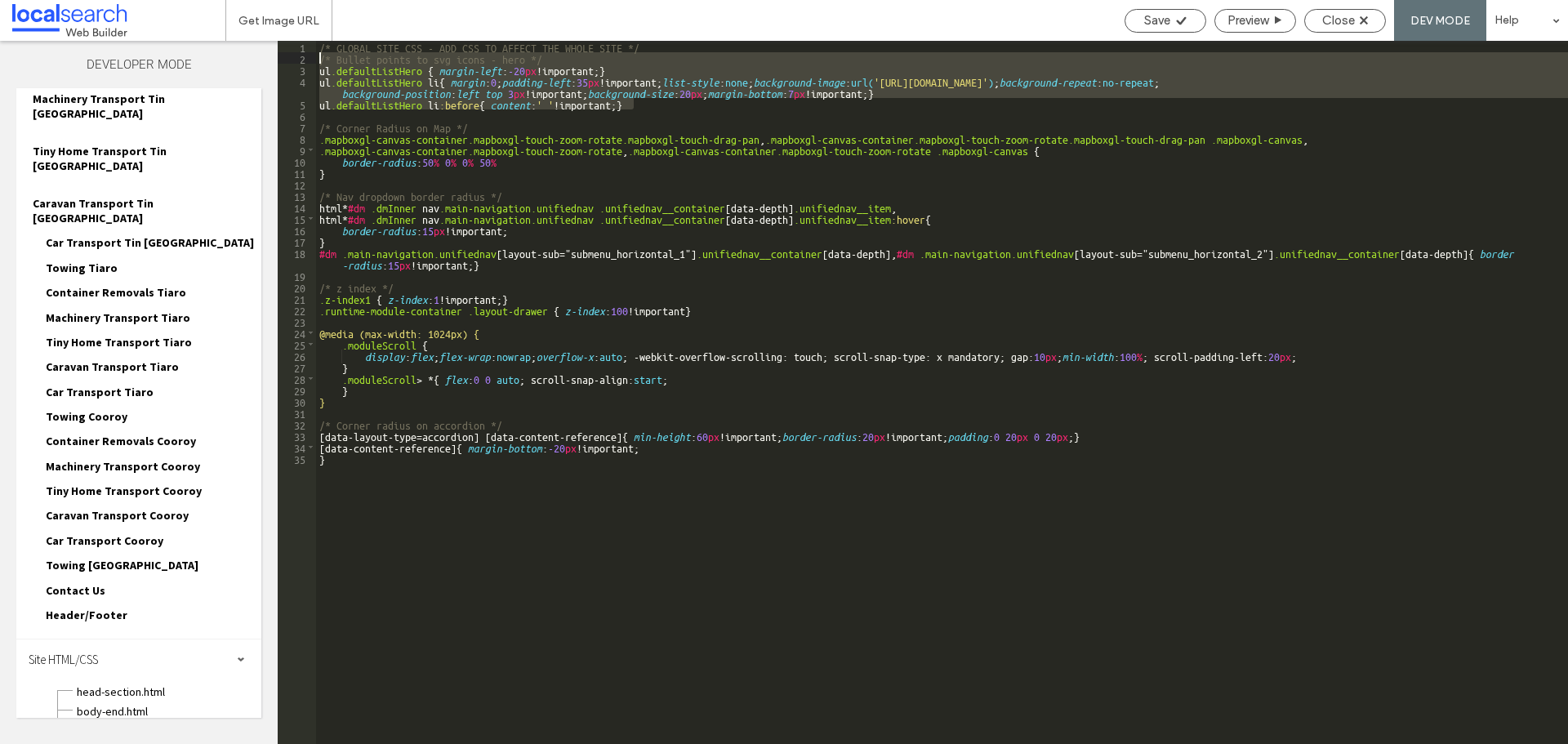
drag, startPoint x: 646, startPoint y: 104, endPoint x: 316, endPoint y: 59, distance: 333.1
click at [316, 59] on div "** 1 2 3 4 5 6 7 8 9 10 11 12 13 14 15 16 17 18 19 20 21 22 23 24 25 26 27 28 2…" at bounding box center [923, 393] width 1291 height 704
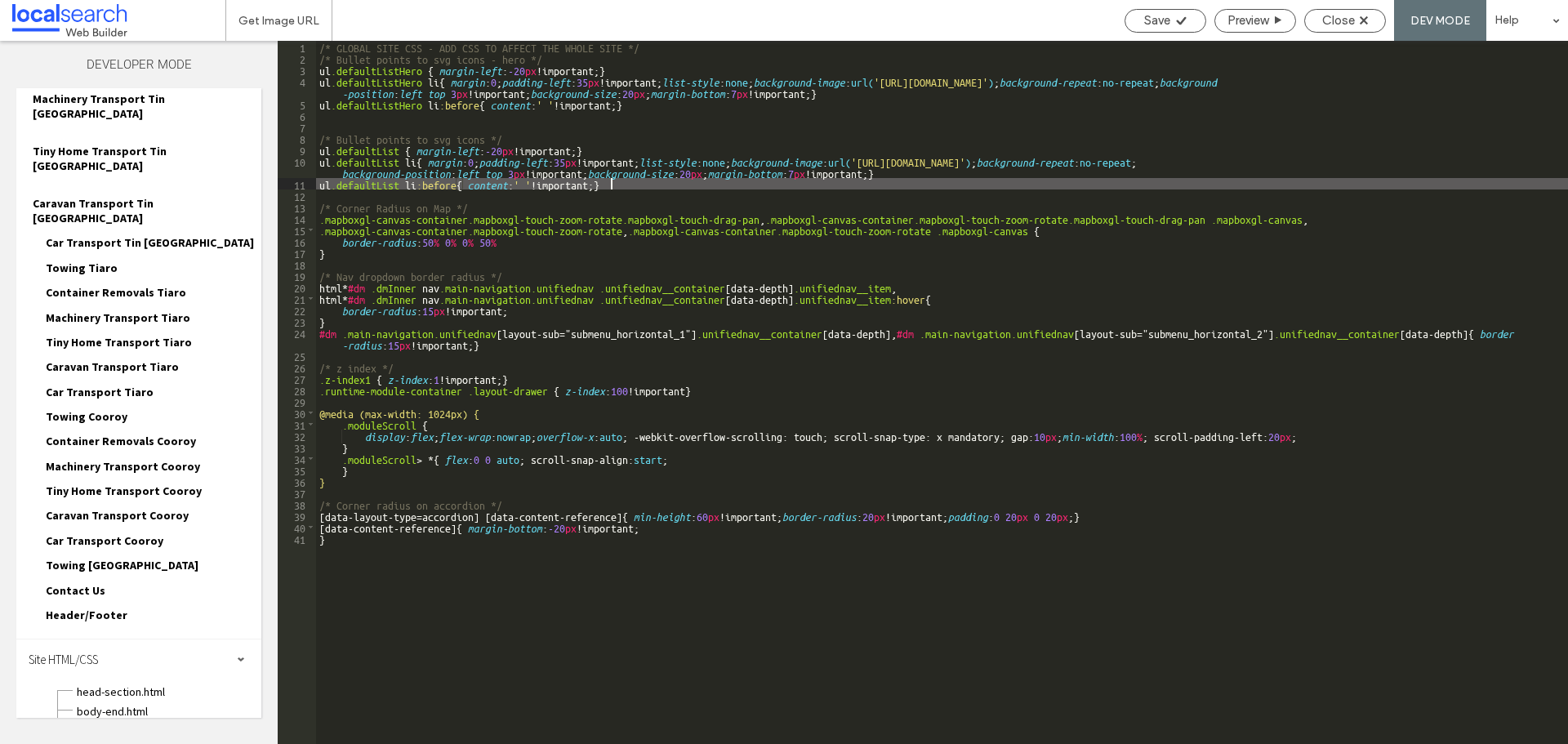
click at [662, 54] on div "/* GLOBAL SITE CSS - ADD CSS TO AFFECT THE WHOLE SITE */ /* Bullet points to sv…" at bounding box center [942, 404] width 1252 height 726
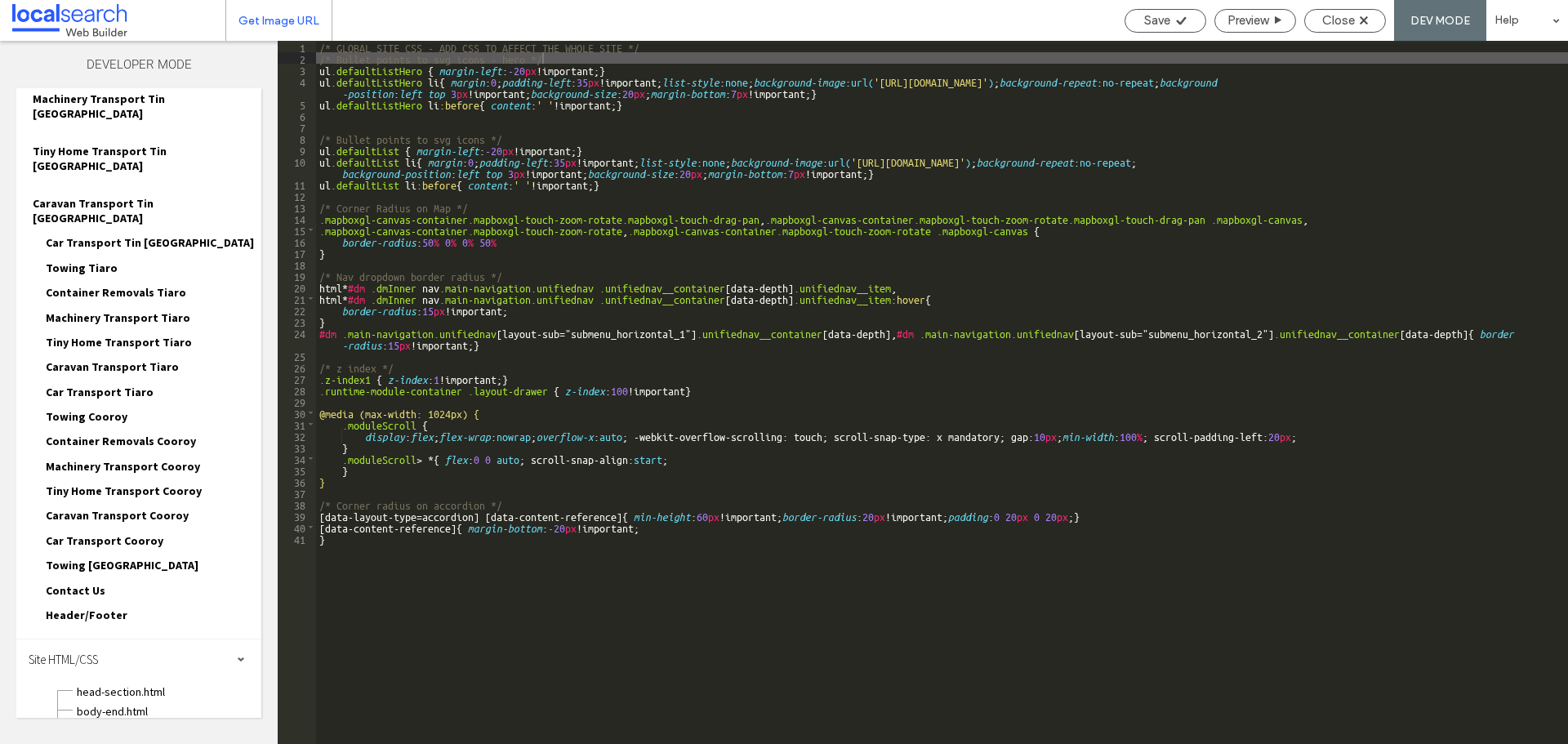
click at [255, 17] on span "Get Image URL" at bounding box center [279, 21] width 81 height 14
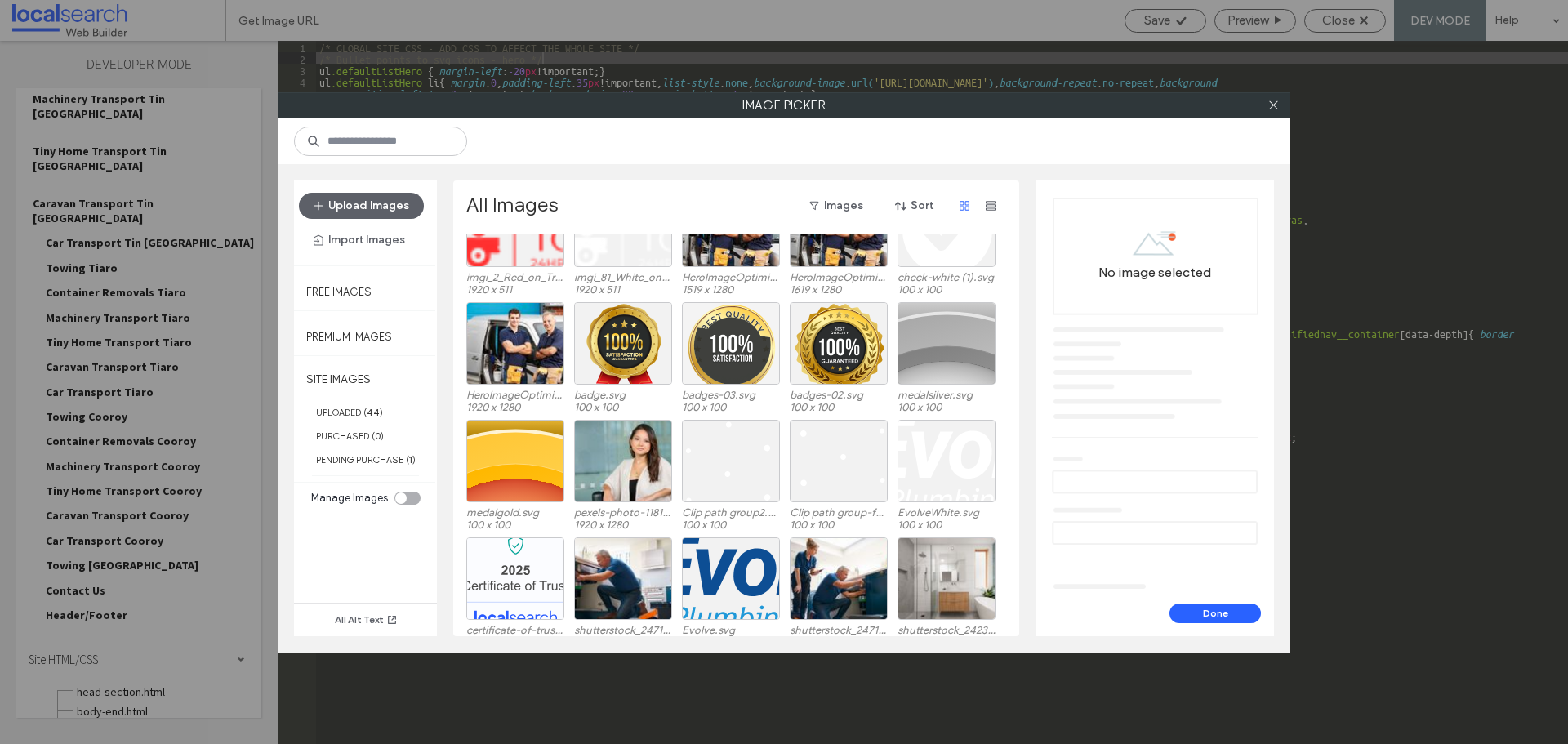
scroll to position [0, 0]
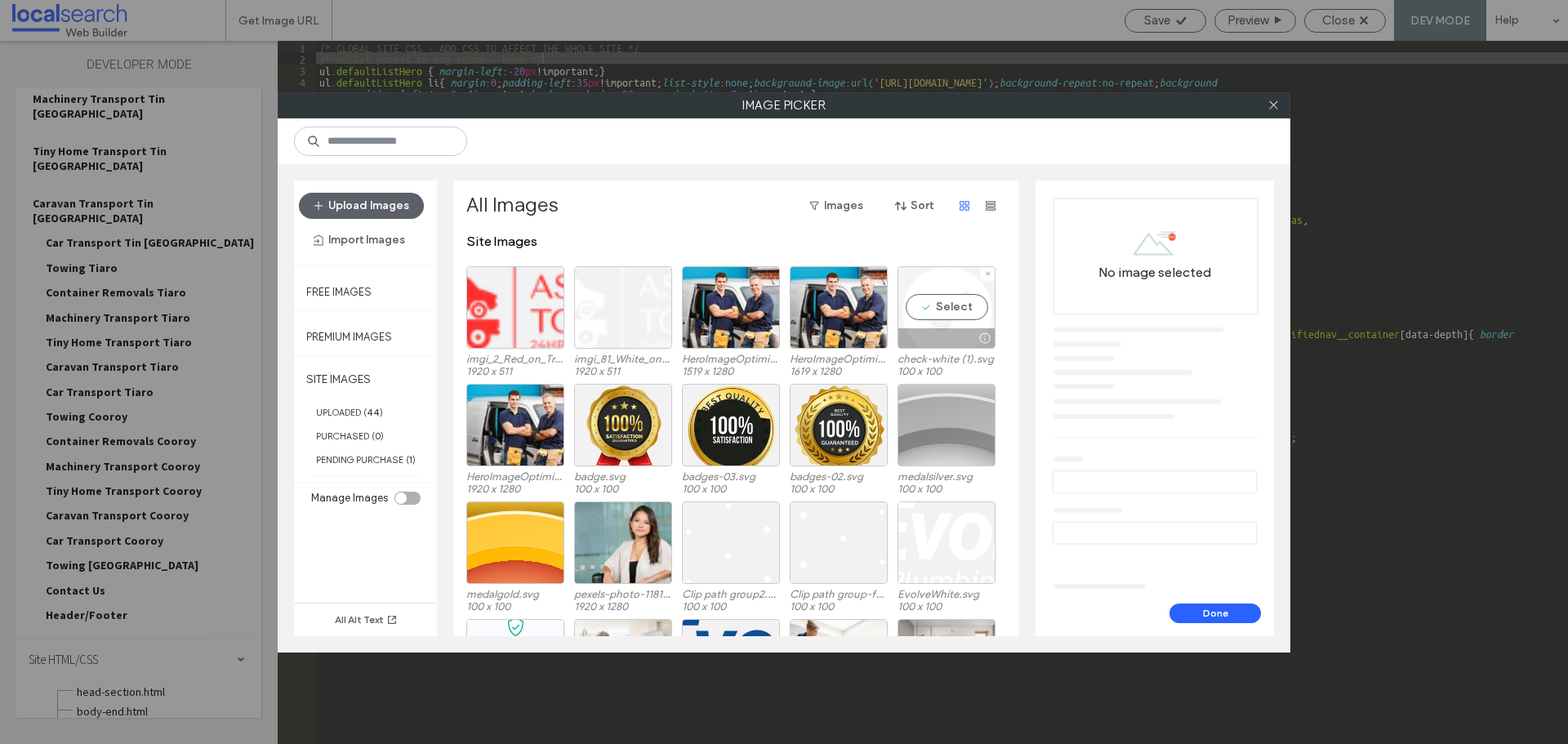
click at [962, 310] on div "Select" at bounding box center [947, 308] width 98 height 82
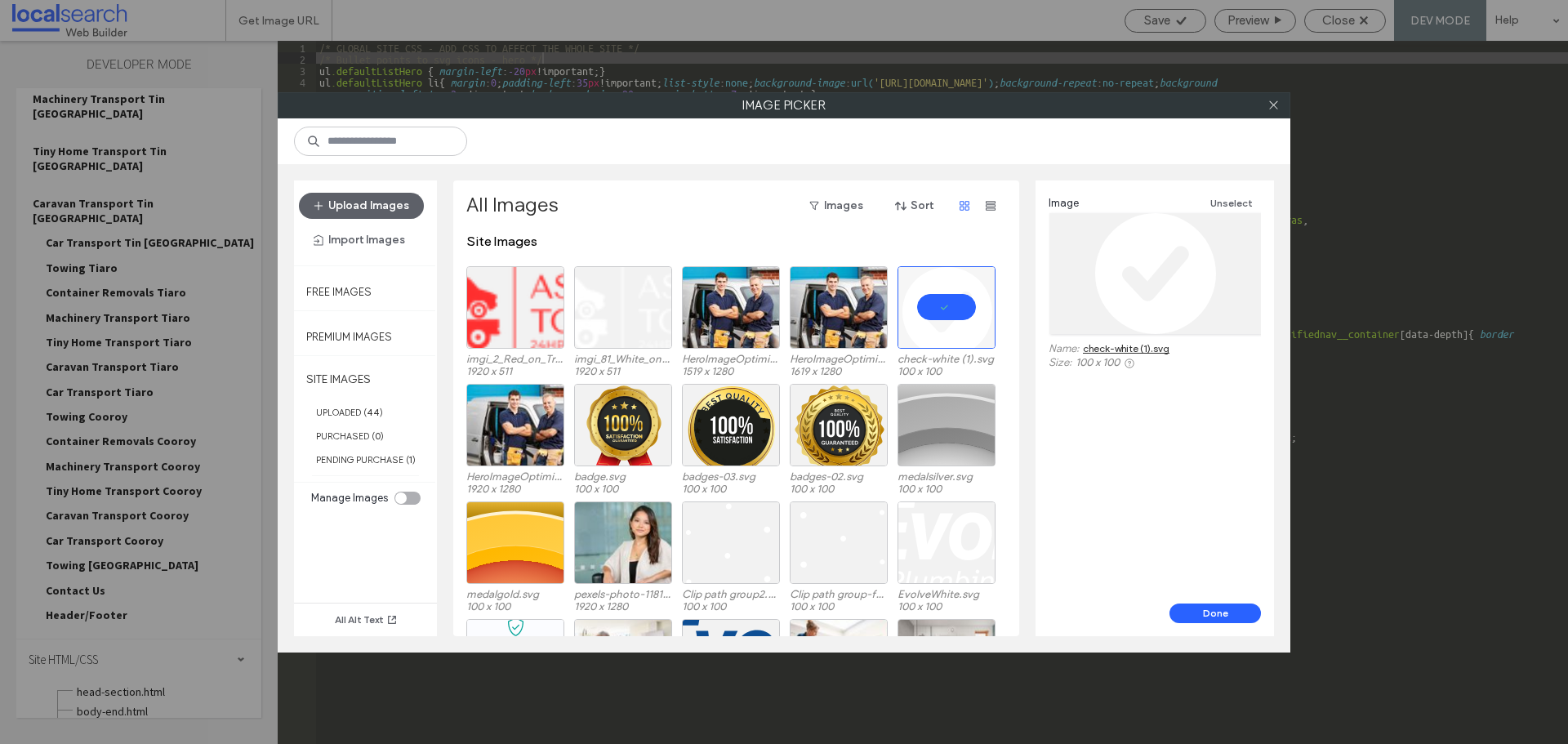
click at [1123, 345] on link "check-white (1).svg" at bounding box center [1126, 348] width 87 height 12
click at [1228, 617] on button "Done" at bounding box center [1215, 613] width 91 height 19
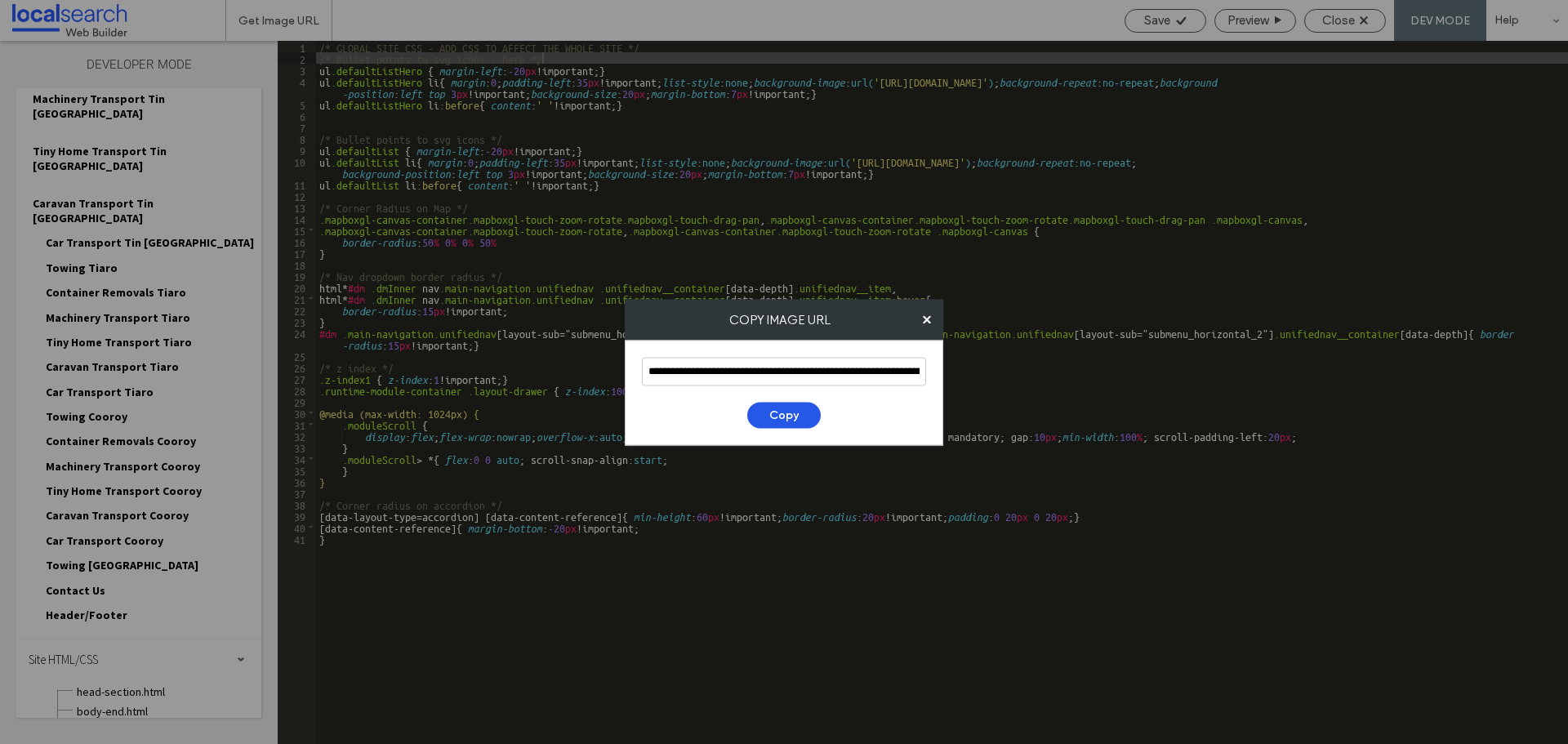
click at [795, 416] on button "Copy" at bounding box center [784, 415] width 74 height 26
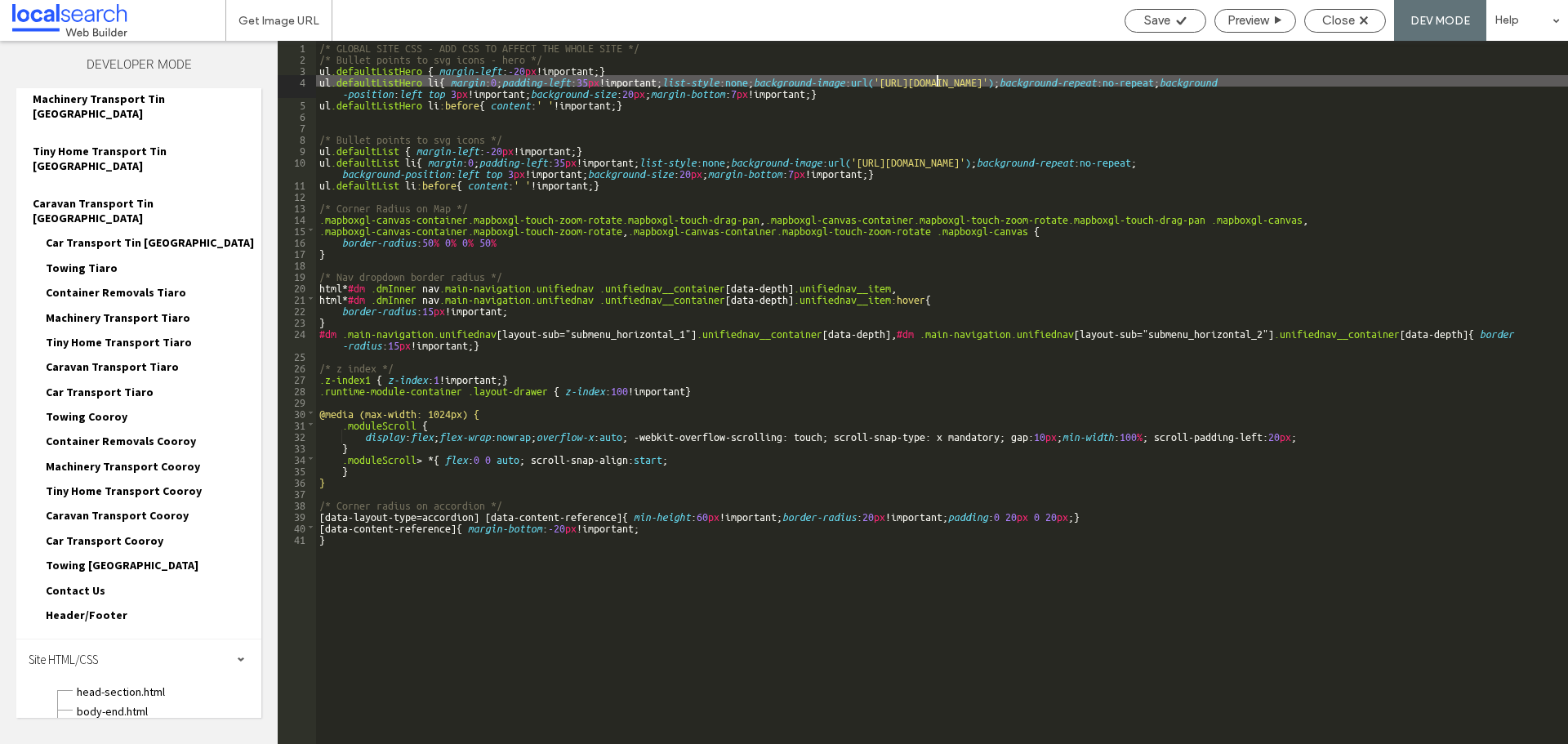
click at [937, 85] on div "/* GLOBAL SITE CSS - ADD CSS TO AFFECT THE WHOLE SITE */ /* Bullet points to sv…" at bounding box center [942, 404] width 1252 height 726
drag, startPoint x: 937, startPoint y: 85, endPoint x: 1297, endPoint y: 82, distance: 360.0
click at [1297, 82] on div "/* GLOBAL SITE CSS - ADD CSS TO AFFECT THE WHOLE SITE */ /* Bullet points to sv…" at bounding box center [942, 404] width 1252 height 726
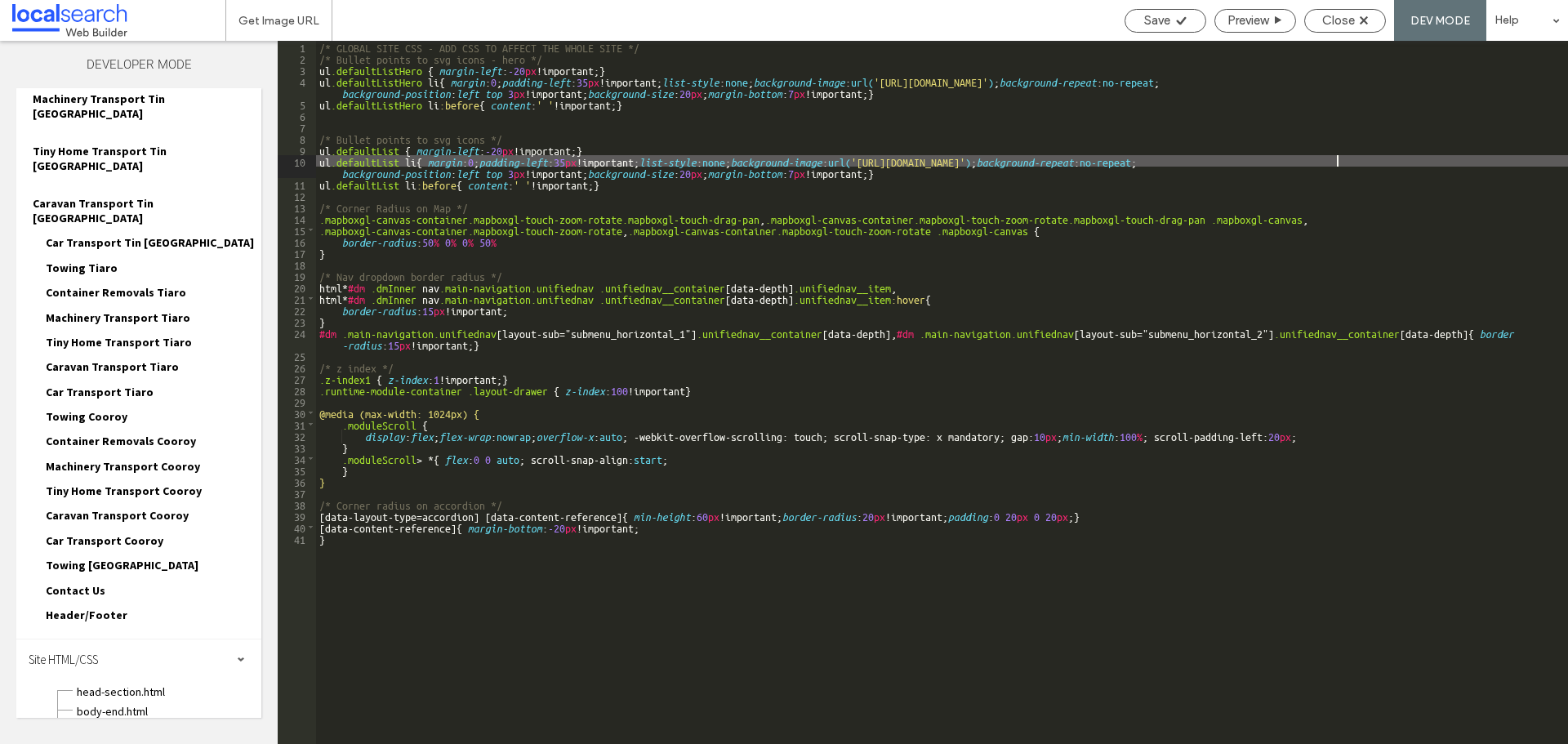
click at [1337, 161] on div "/* GLOBAL SITE CSS - ADD CSS TO AFFECT THE WHOLE SITE */ /* Bullet points to sv…" at bounding box center [942, 404] width 1252 height 726
drag, startPoint x: 1337, startPoint y: 161, endPoint x: 917, endPoint y: 166, distance: 420.0
click at [917, 166] on div "/* GLOBAL SITE CSS - ADD CSS TO AFFECT THE WHOLE SITE */ /* Bullet points to sv…" at bounding box center [942, 404] width 1252 height 726
click at [1187, 24] on div "Save" at bounding box center [1165, 20] width 80 height 15
click at [1337, 22] on span "Close" at bounding box center [1338, 20] width 32 height 15
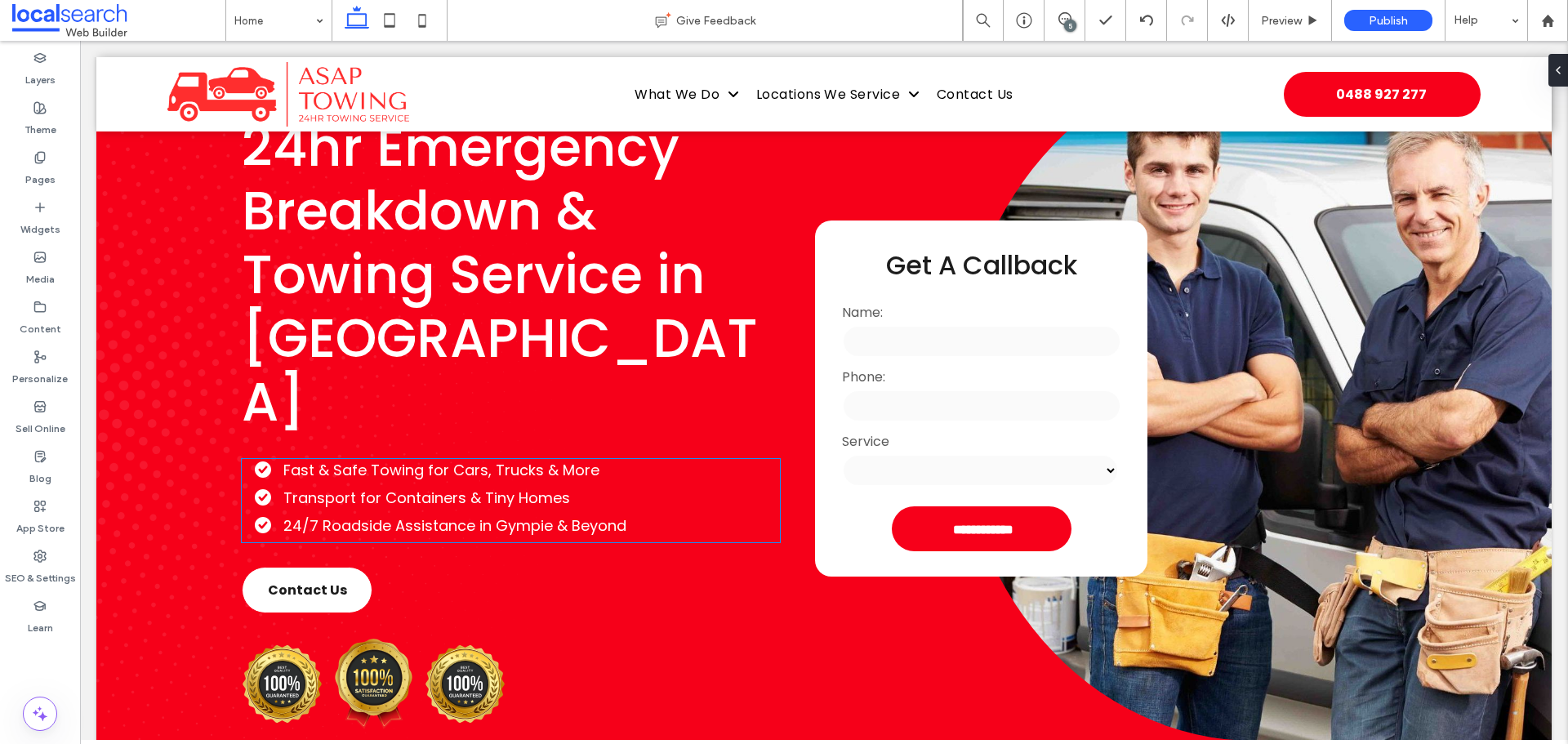
scroll to position [82, 0]
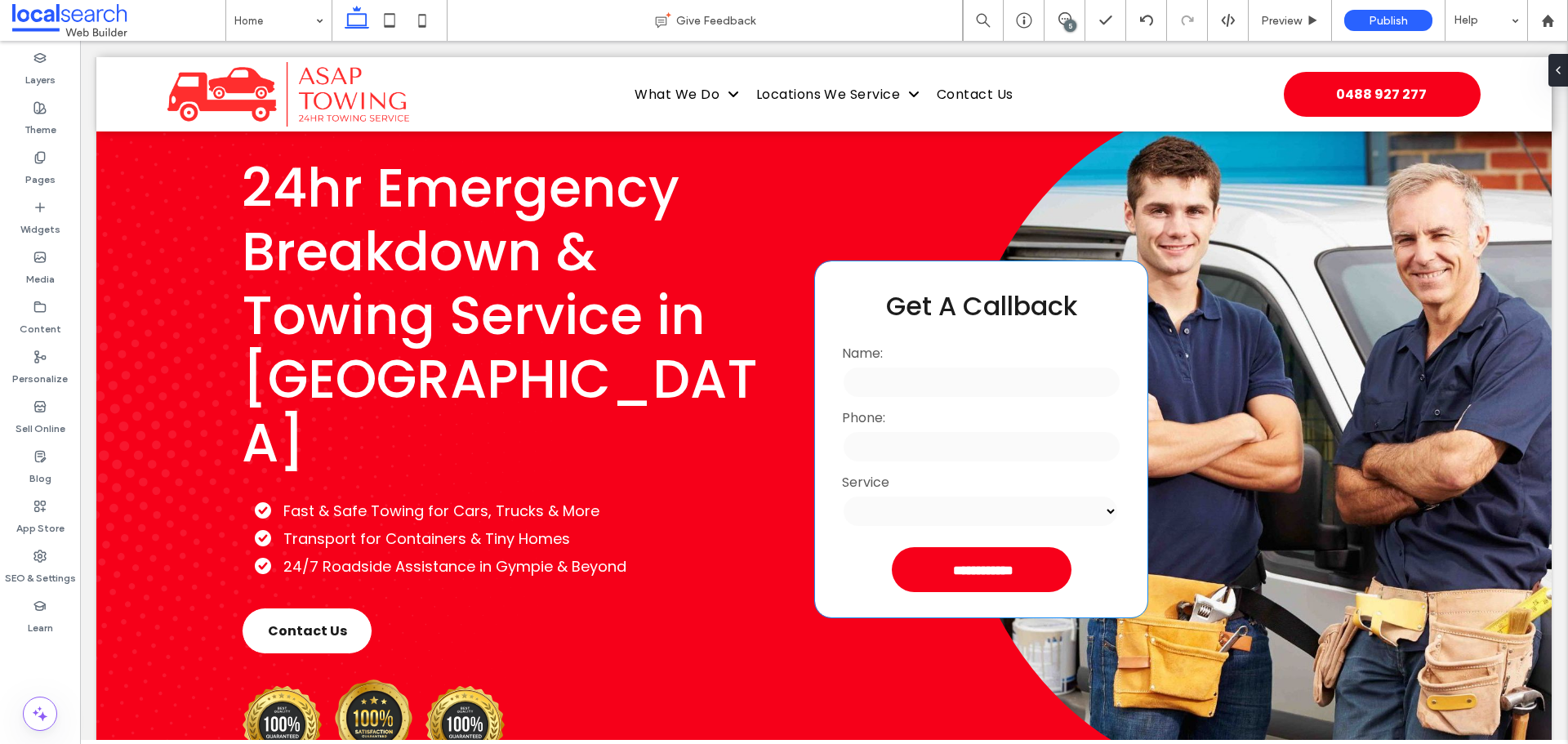
click at [918, 433] on div "Phone:" at bounding box center [982, 437] width 289 height 65
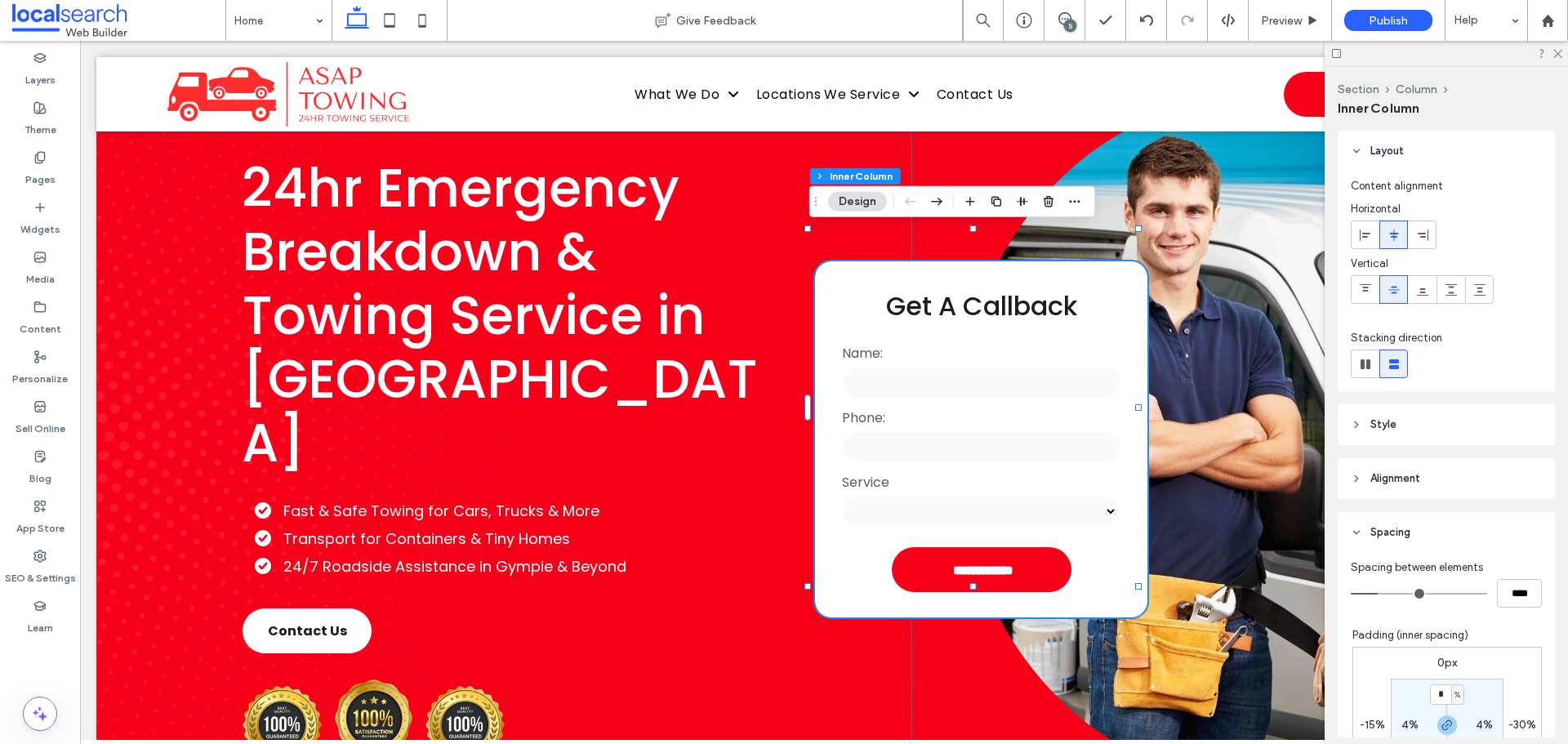
click at [918, 433] on div "Phone:" at bounding box center [982, 437] width 289 height 65
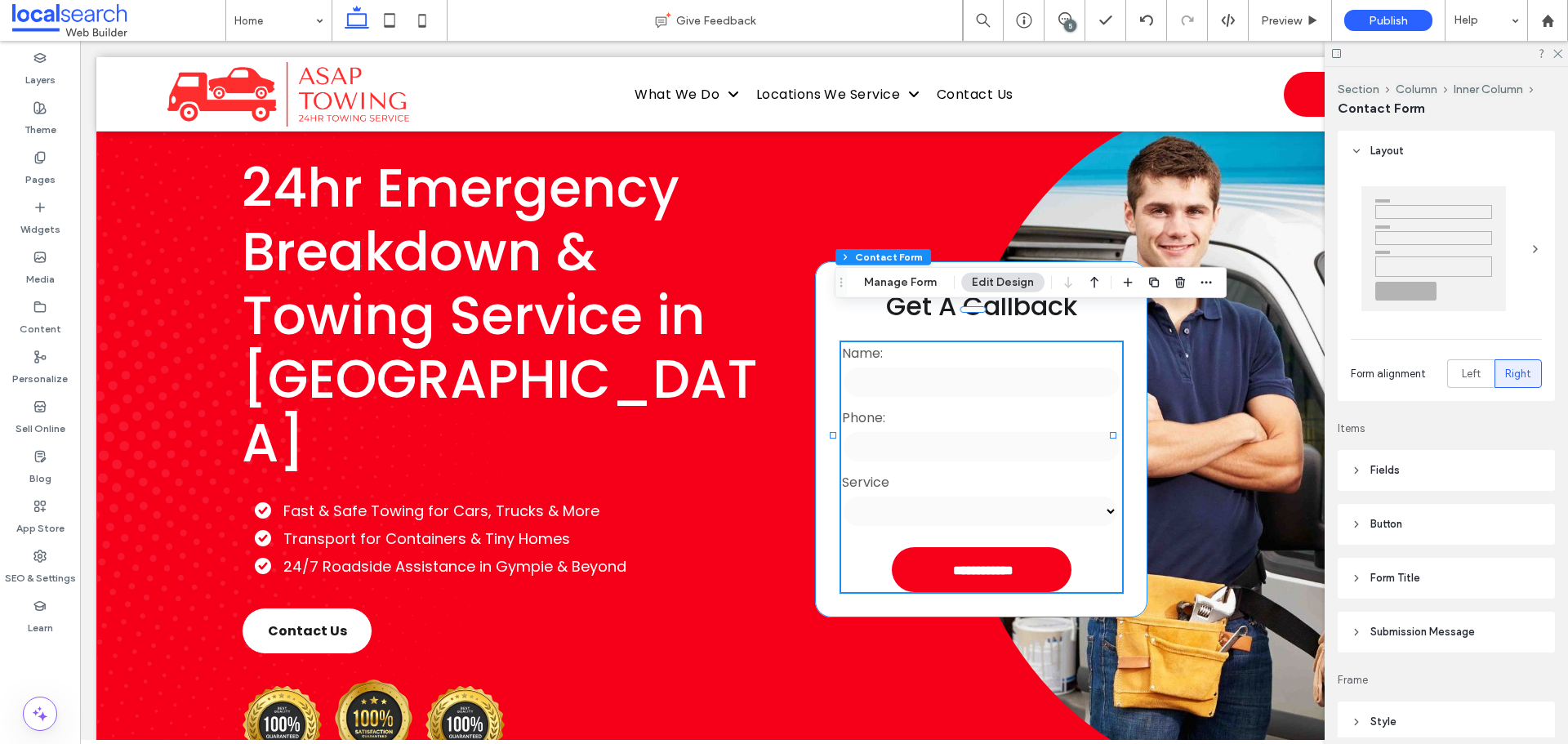
type input "*"
type input "***"
type input "**"
click at [34, 157] on icon at bounding box center [39, 157] width 13 height 13
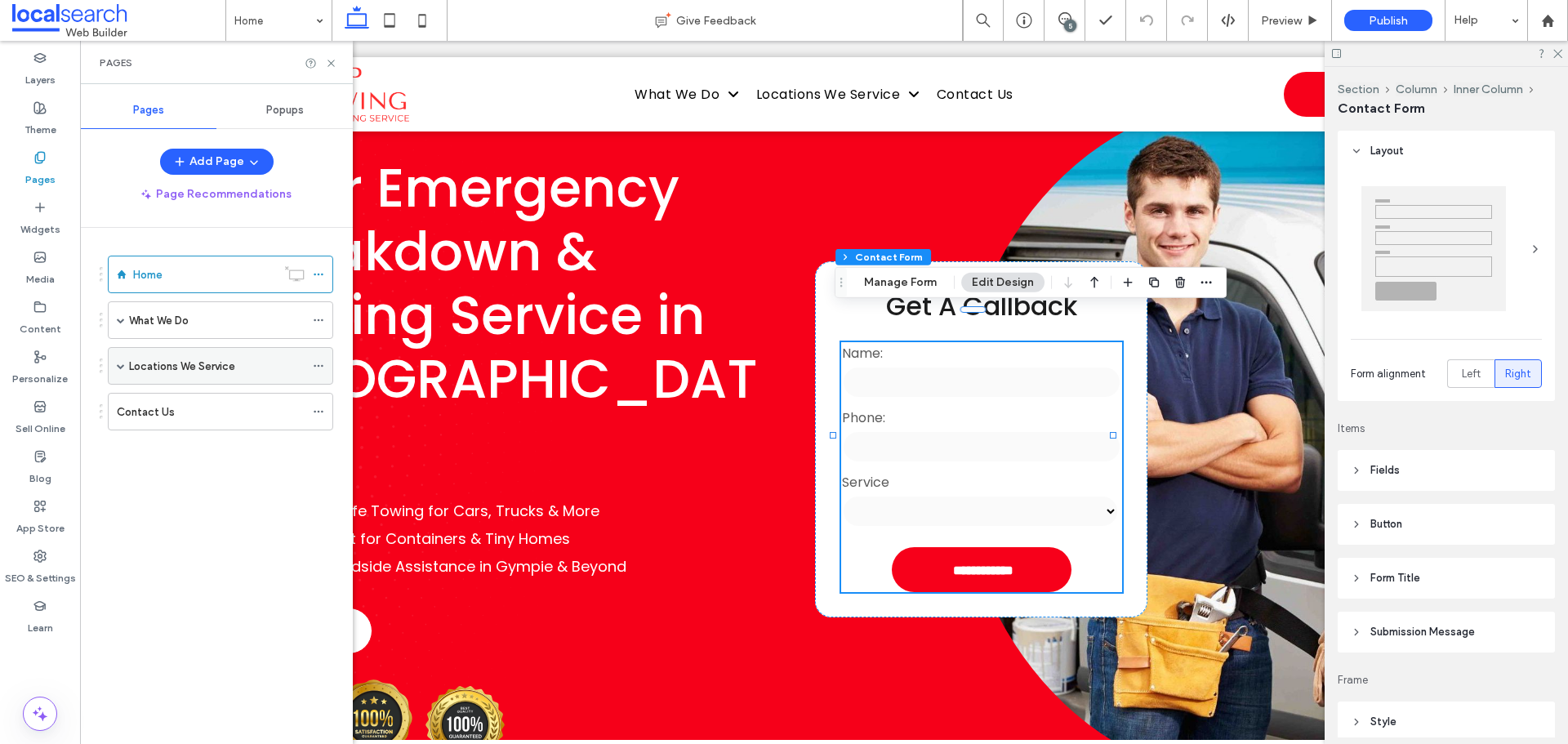
click at [119, 362] on span at bounding box center [120, 366] width 8 height 8
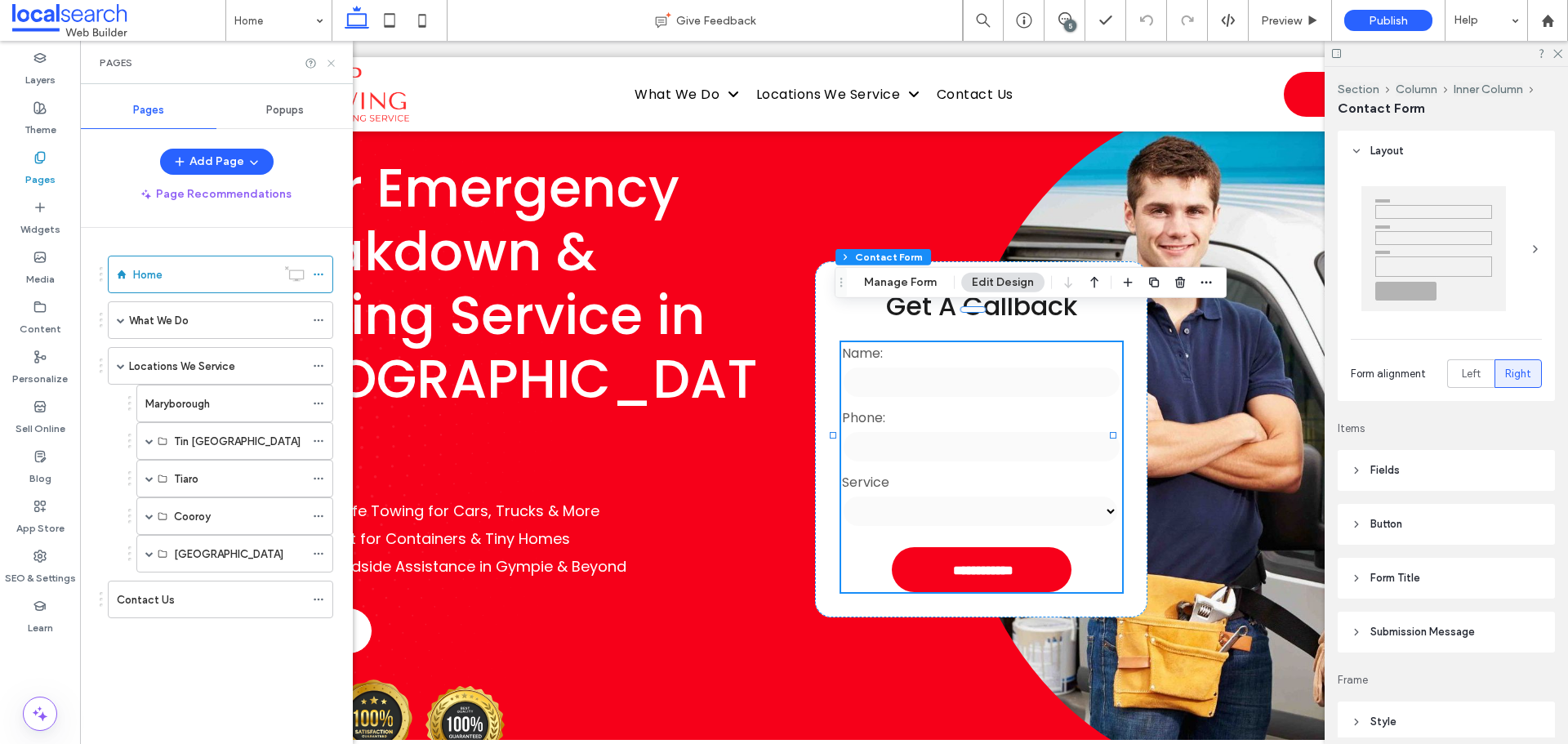
click at [332, 61] on use at bounding box center [330, 62] width 6 height 6
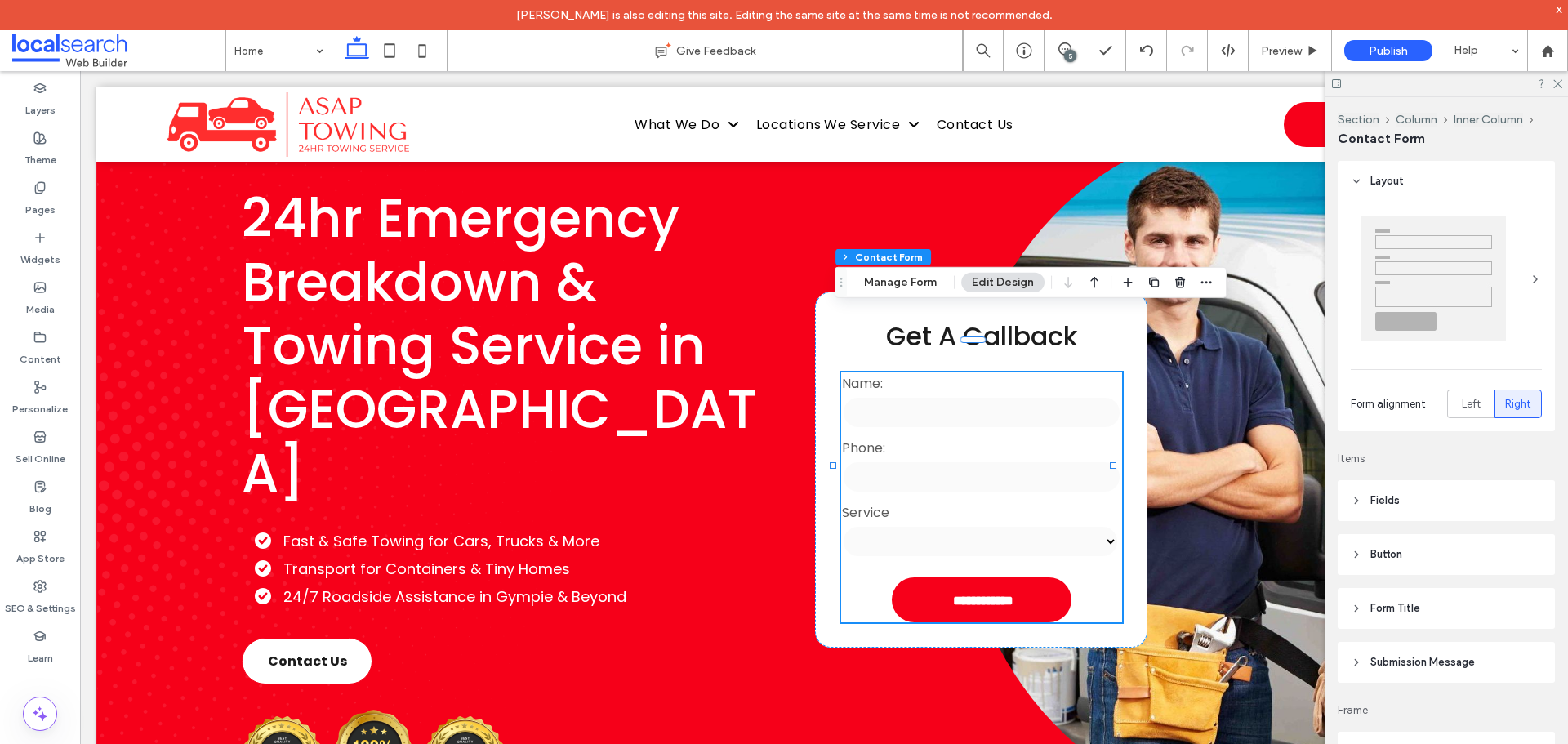
click at [102, 37] on span at bounding box center [118, 50] width 213 height 32
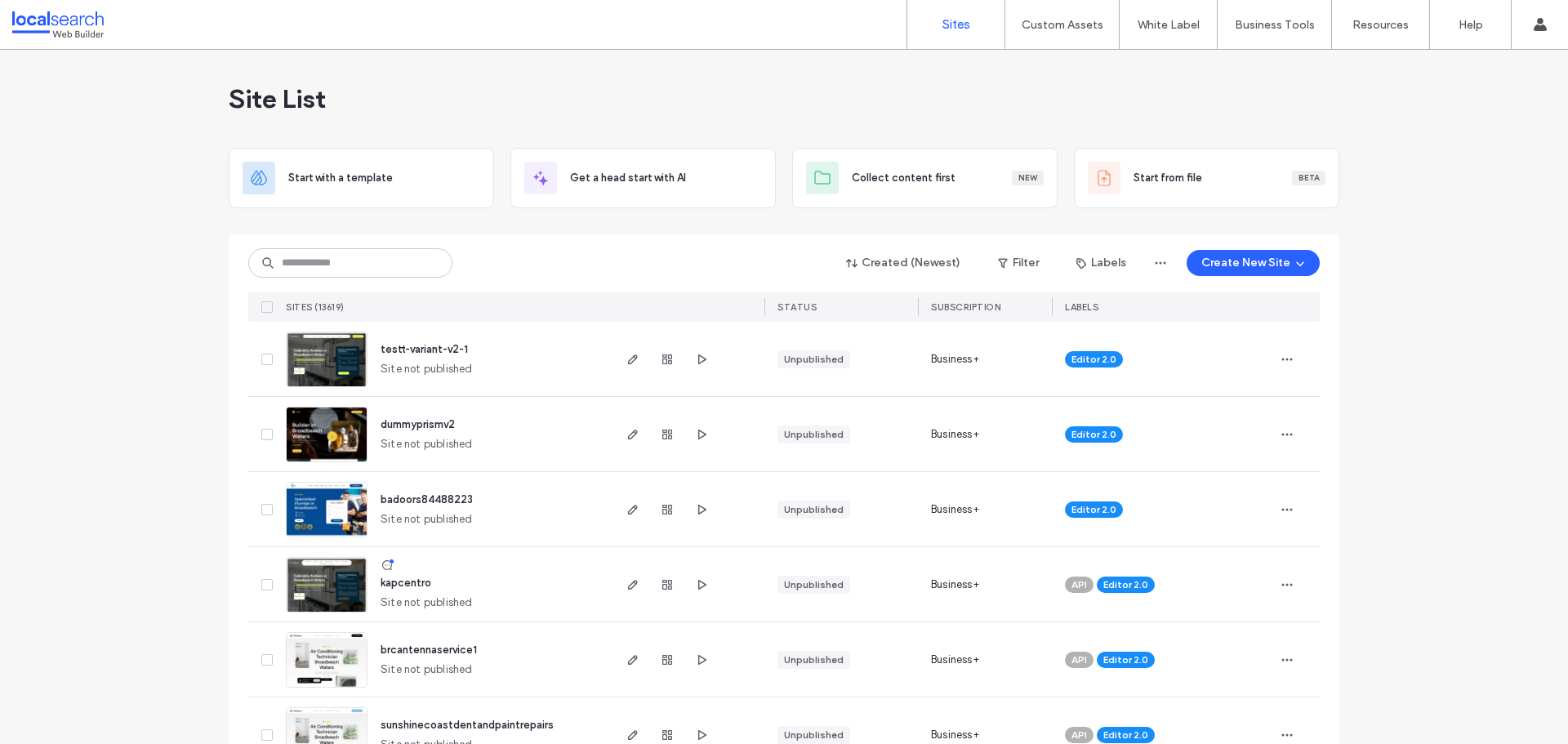
click at [363, 78] on div "Site List" at bounding box center [784, 99] width 1111 height 98
click at [312, 260] on input at bounding box center [350, 263] width 204 height 30
paste input "********"
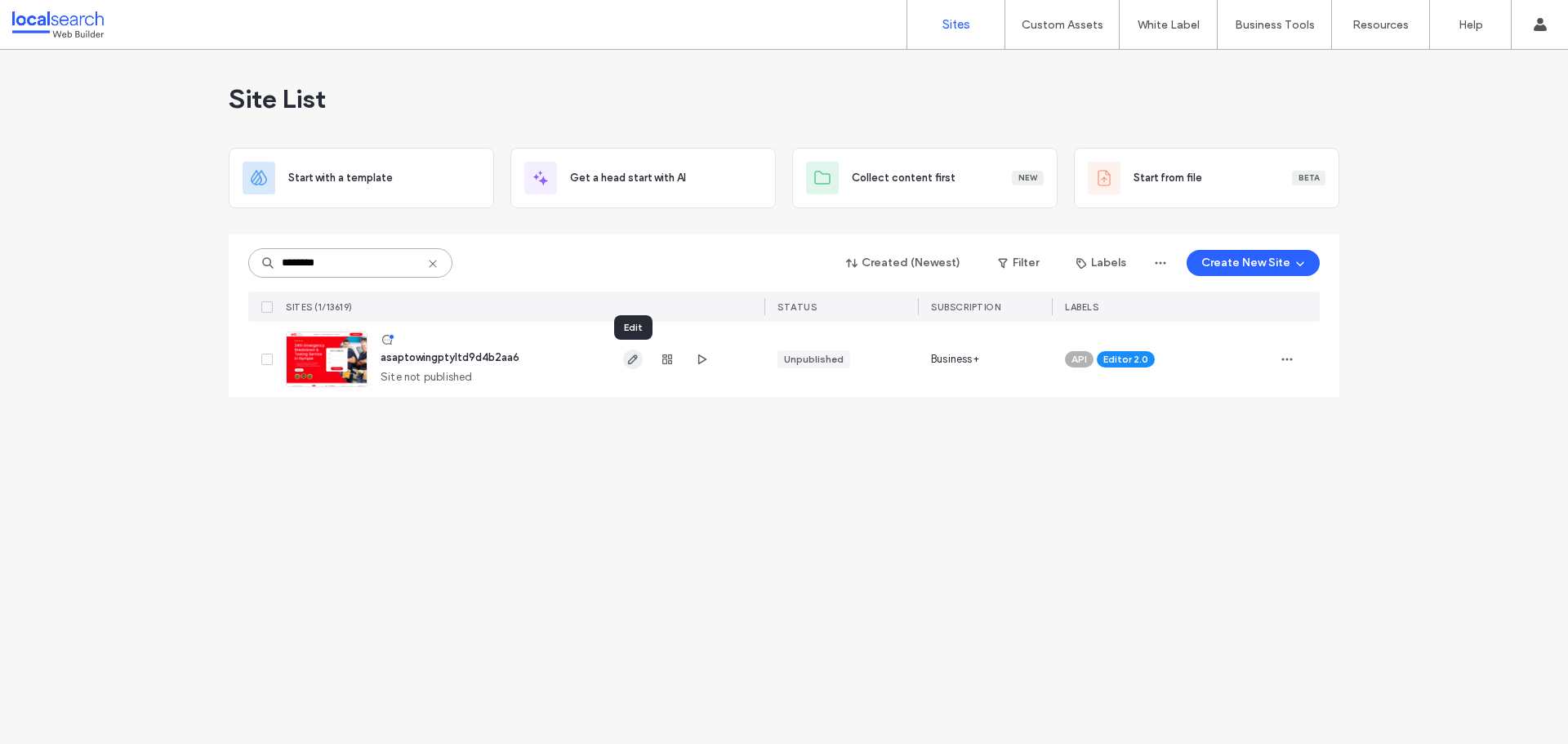
type input "********"
click at [631, 361] on icon "button" at bounding box center [632, 359] width 13 height 13
